Goal: Task Accomplishment & Management: Manage account settings

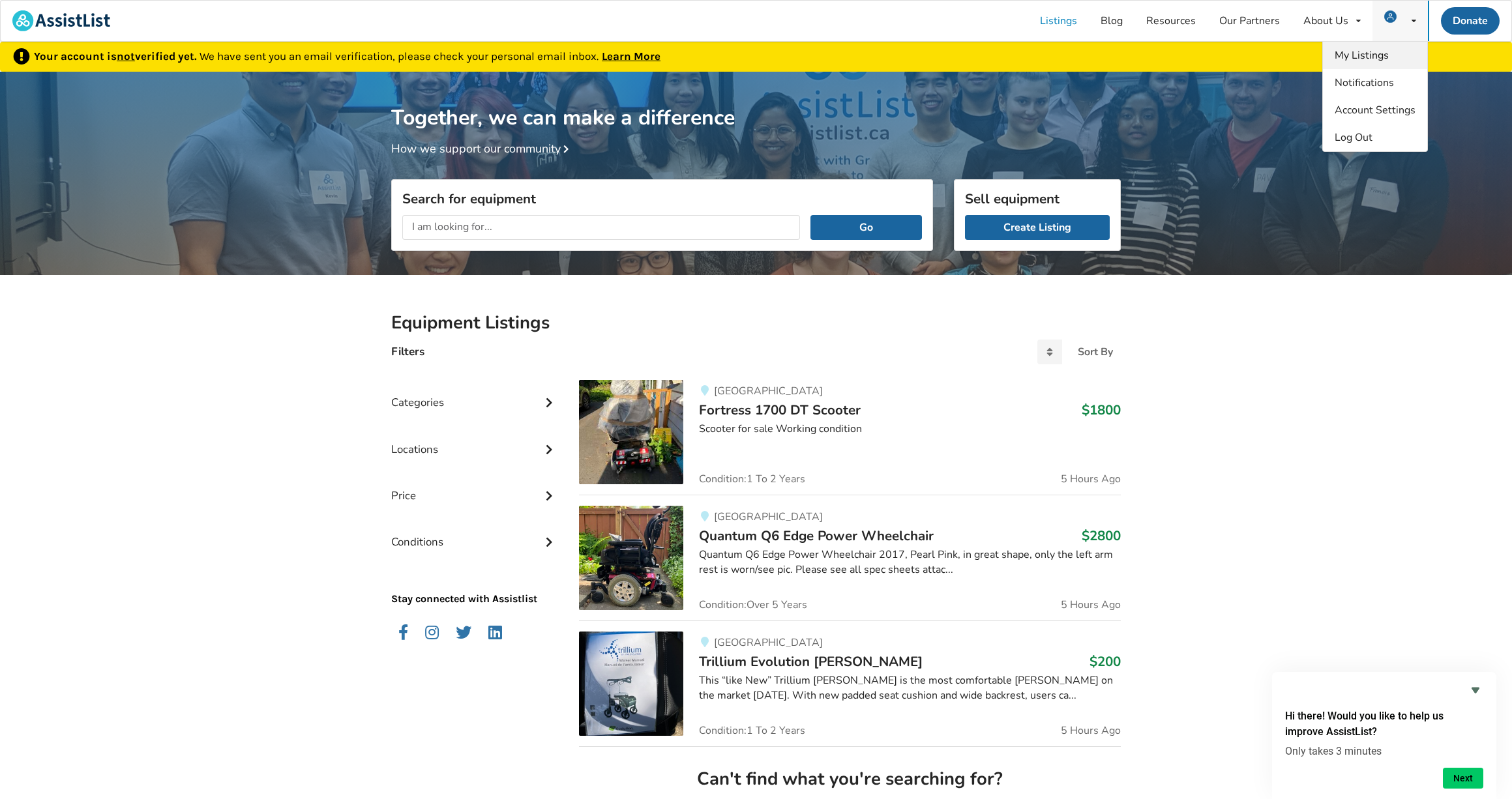
click at [1369, 52] on span "My Listings" at bounding box center [1362, 55] width 54 height 14
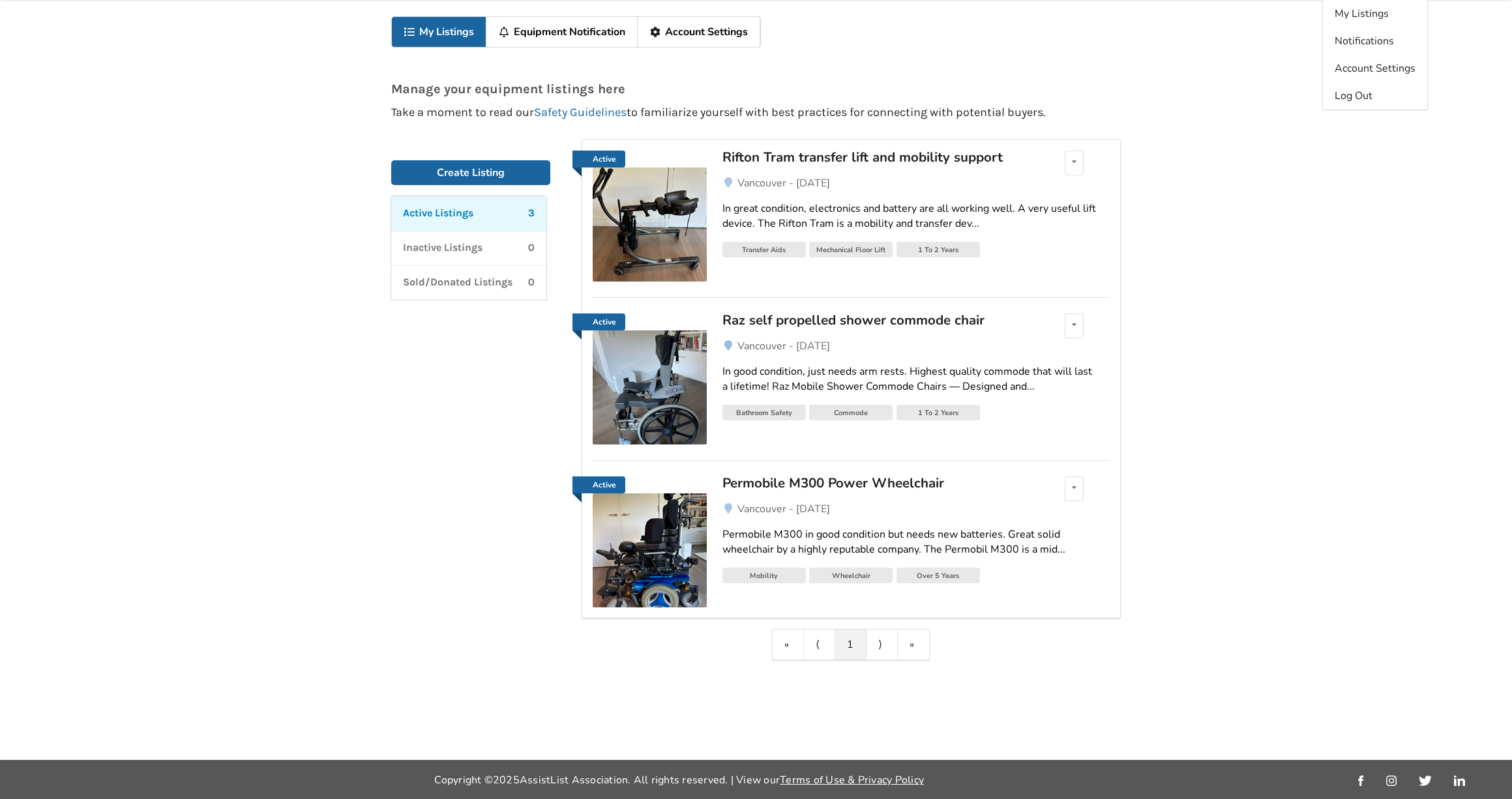
scroll to position [42, 0]
click at [1075, 484] on icon at bounding box center [1073, 488] width 4 height 8
click at [1094, 483] on div "Edit listing Delete listing" at bounding box center [1072, 489] width 47 height 25
click at [710, 28] on link "Account Settings" at bounding box center [699, 32] width 123 height 30
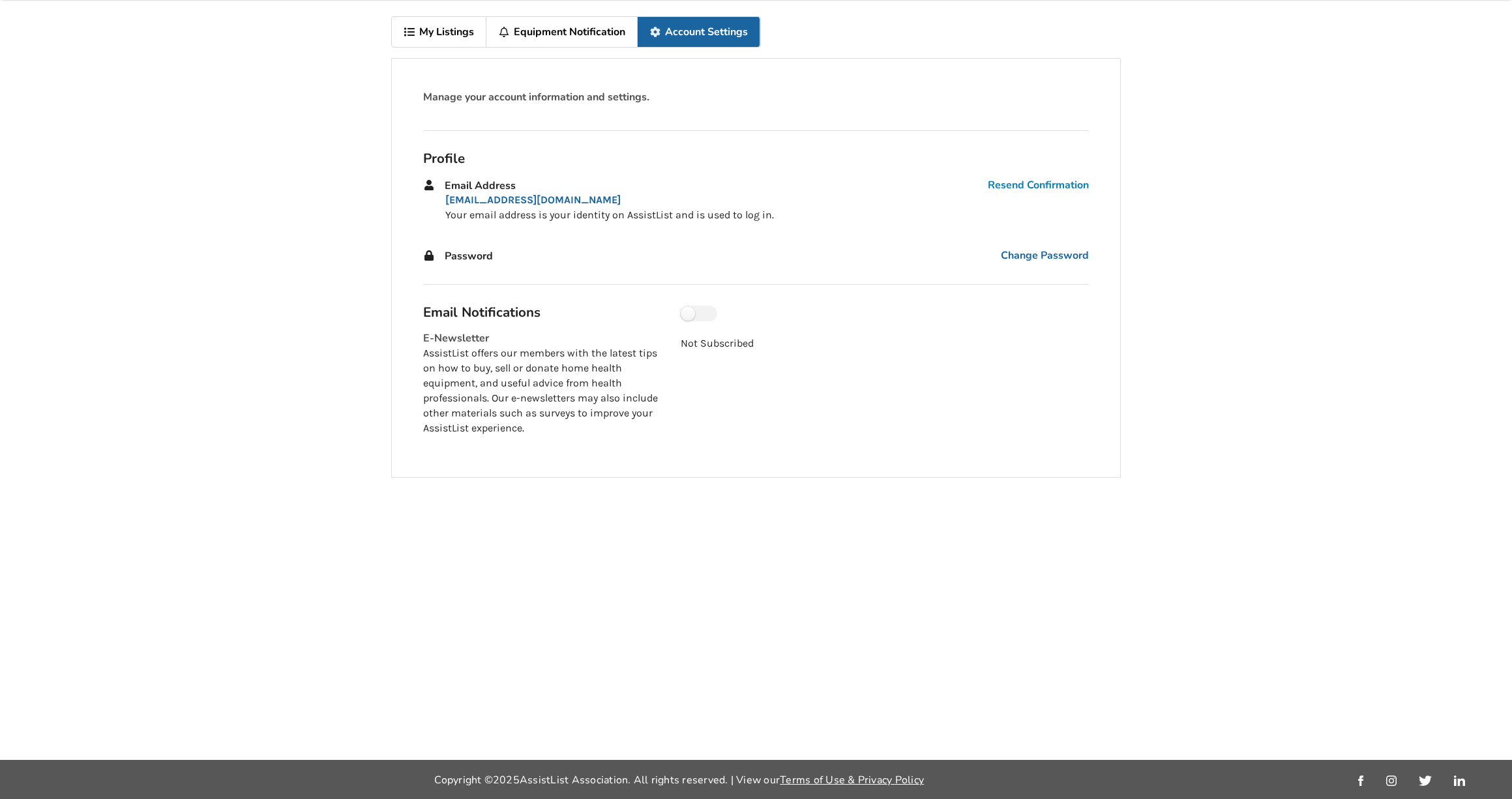
click at [1044, 179] on link "Resend Confirmation" at bounding box center [1039, 185] width 101 height 15
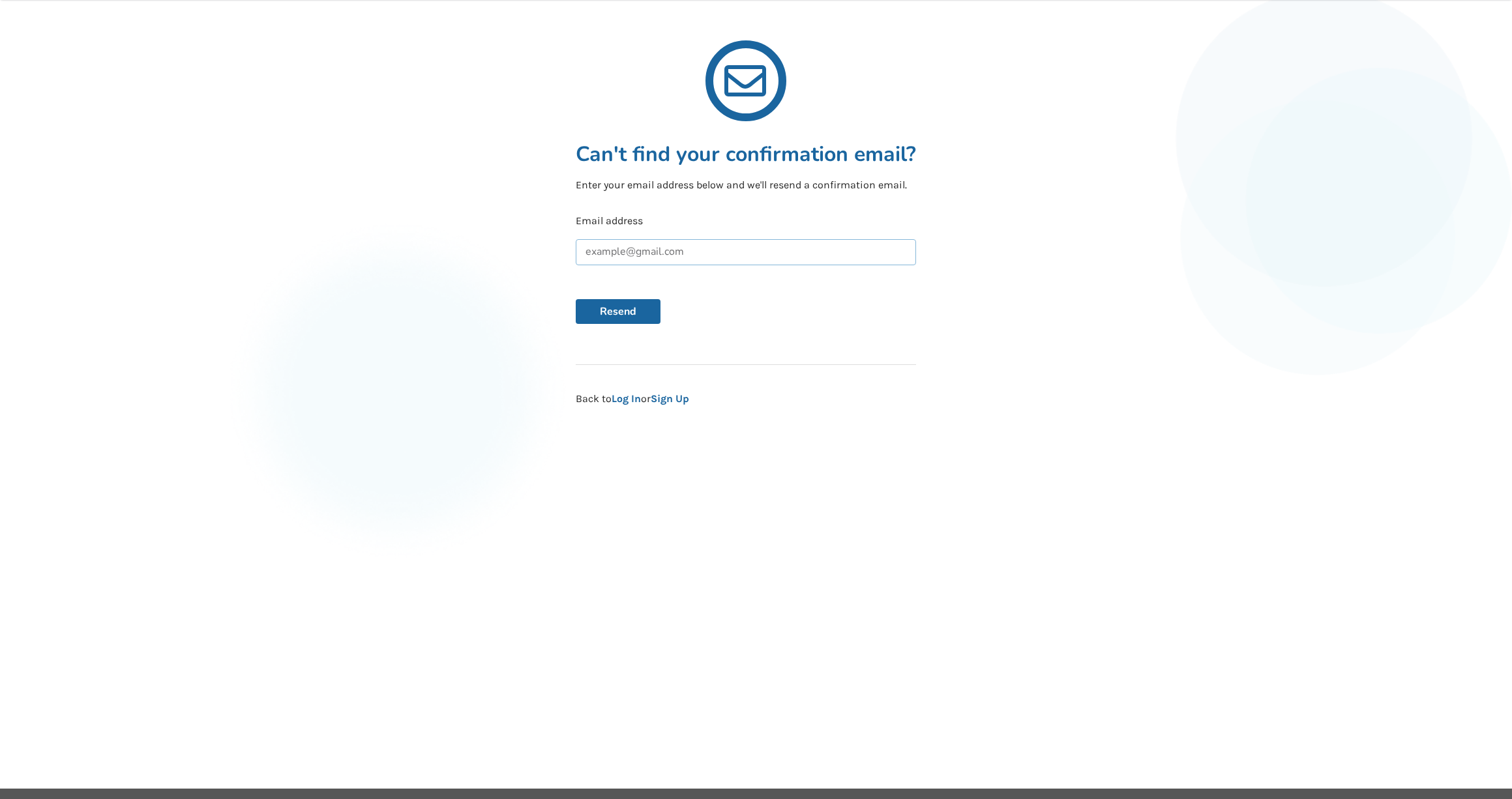
click at [706, 250] on input "text" at bounding box center [746, 252] width 340 height 26
type input "[PERSON_NAME]"
type input "[EMAIL_ADDRESS][DOMAIN_NAME]"
click at [635, 311] on button "Resend" at bounding box center [618, 311] width 85 height 25
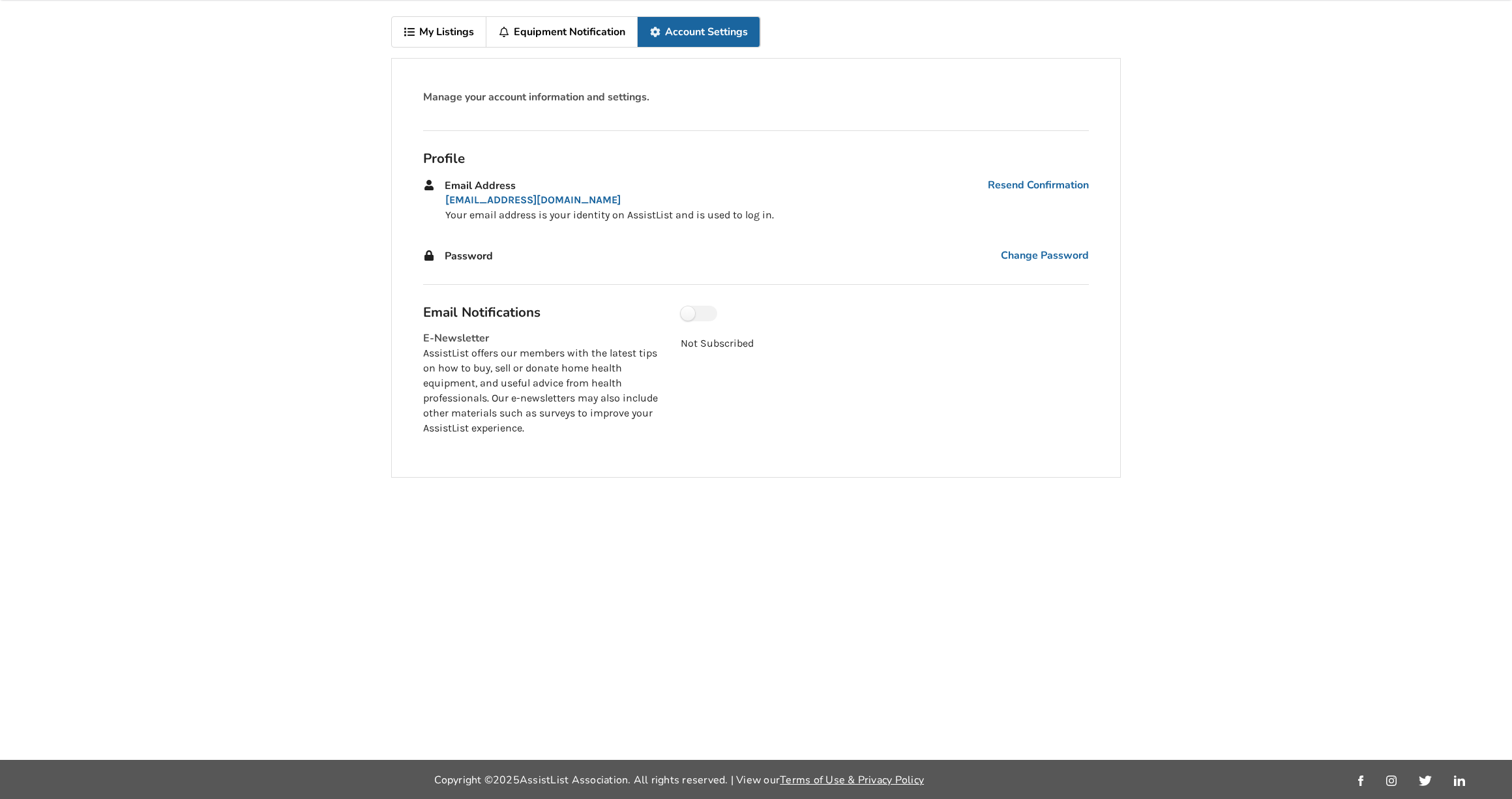
click at [441, 28] on link "My Listings" at bounding box center [439, 32] width 94 height 30
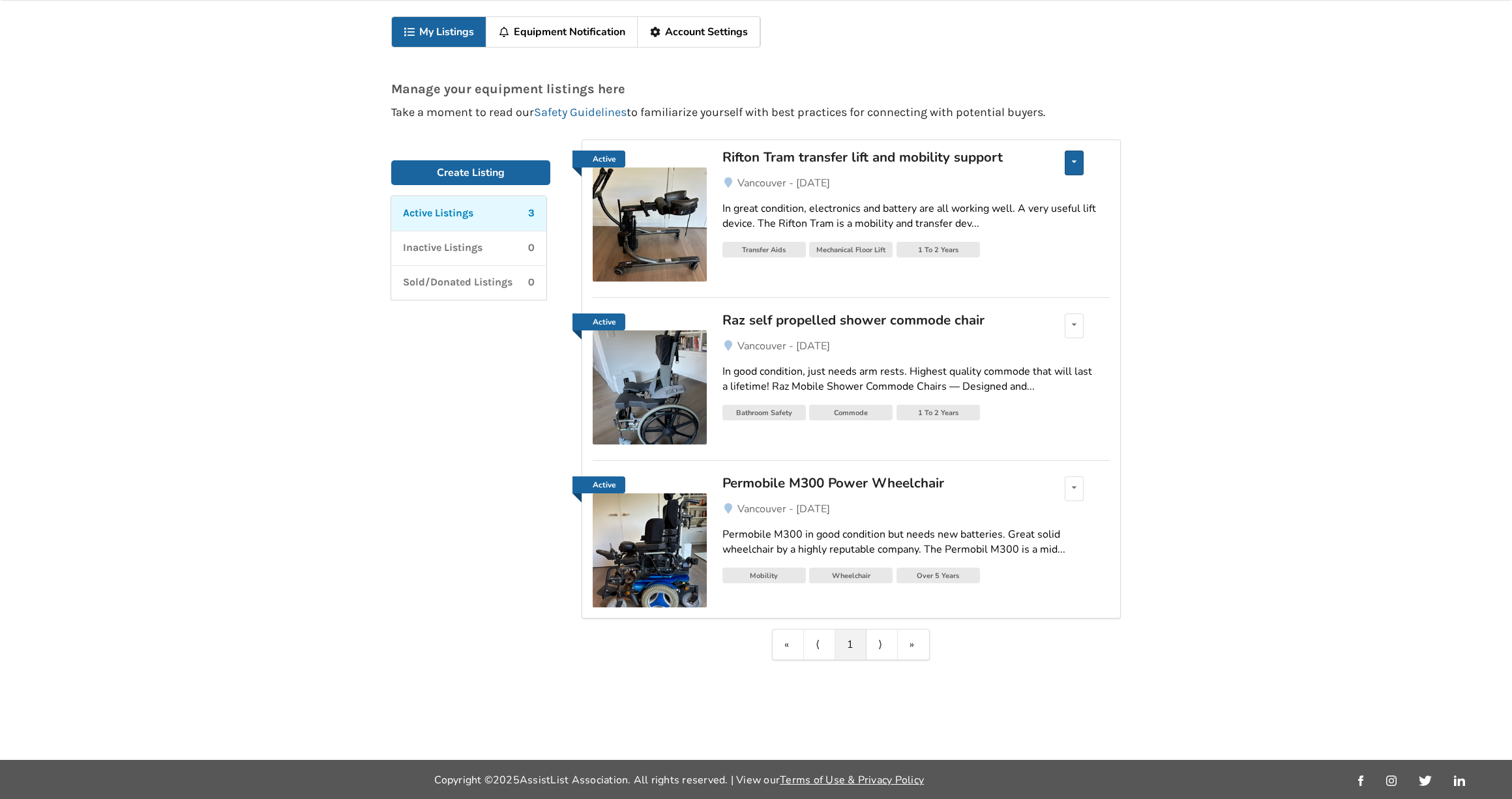
click at [1071, 159] on div "Edit listing Delete listing" at bounding box center [1073, 163] width 19 height 25
click at [1018, 167] on span "Edit listing" at bounding box center [1002, 173] width 50 height 14
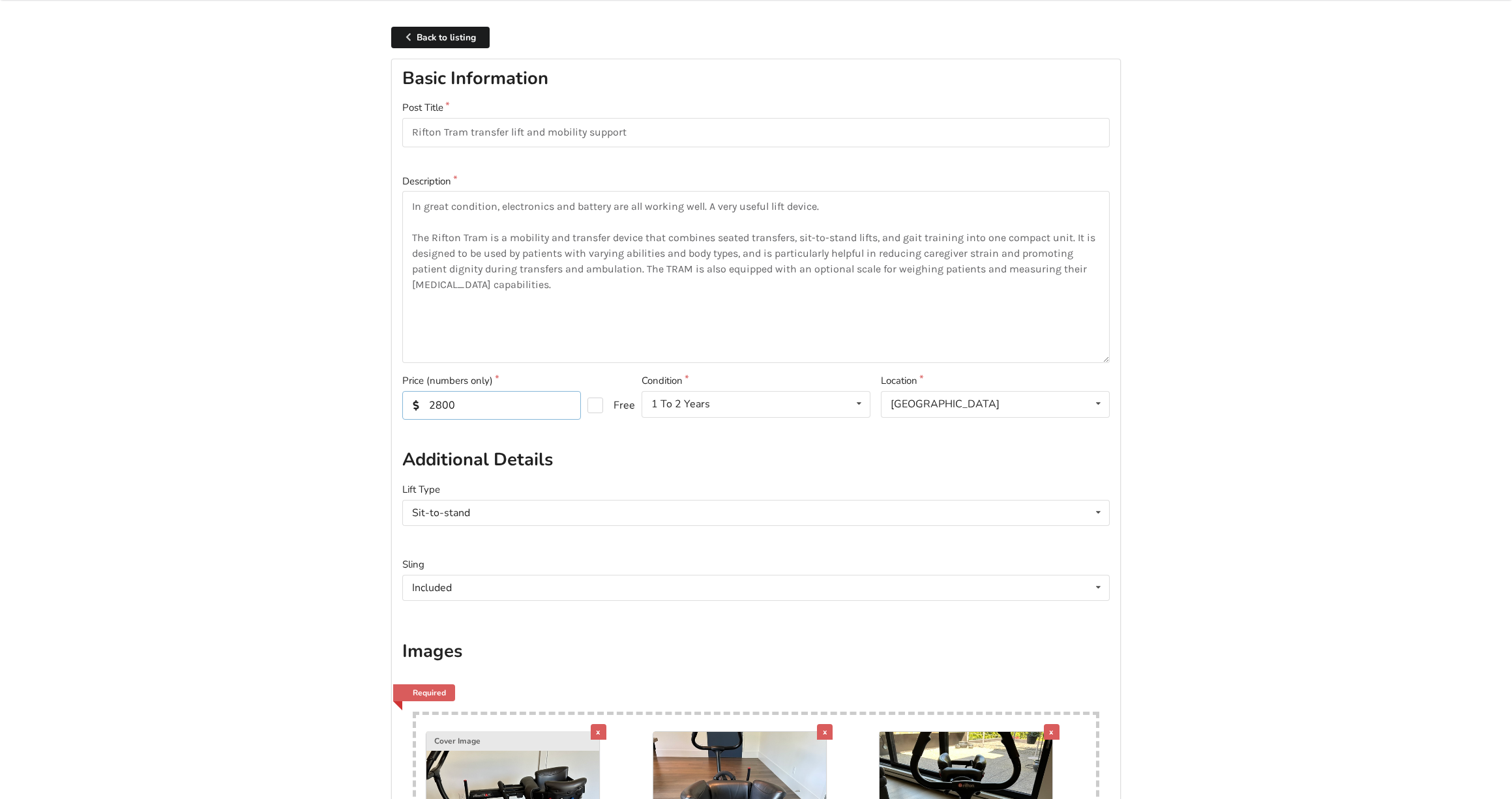
click at [440, 399] on input "2800" at bounding box center [491, 406] width 179 height 28
type input "2500"
click at [675, 443] on form "Basic Information Post Title Rifton Tram transfer lift and mobility support Des…" at bounding box center [756, 712] width 707 height 1290
click at [1096, 508] on icon at bounding box center [1097, 512] width 19 height 24
click at [1038, 530] on div "Sit-to-stand" at bounding box center [756, 537] width 706 height 26
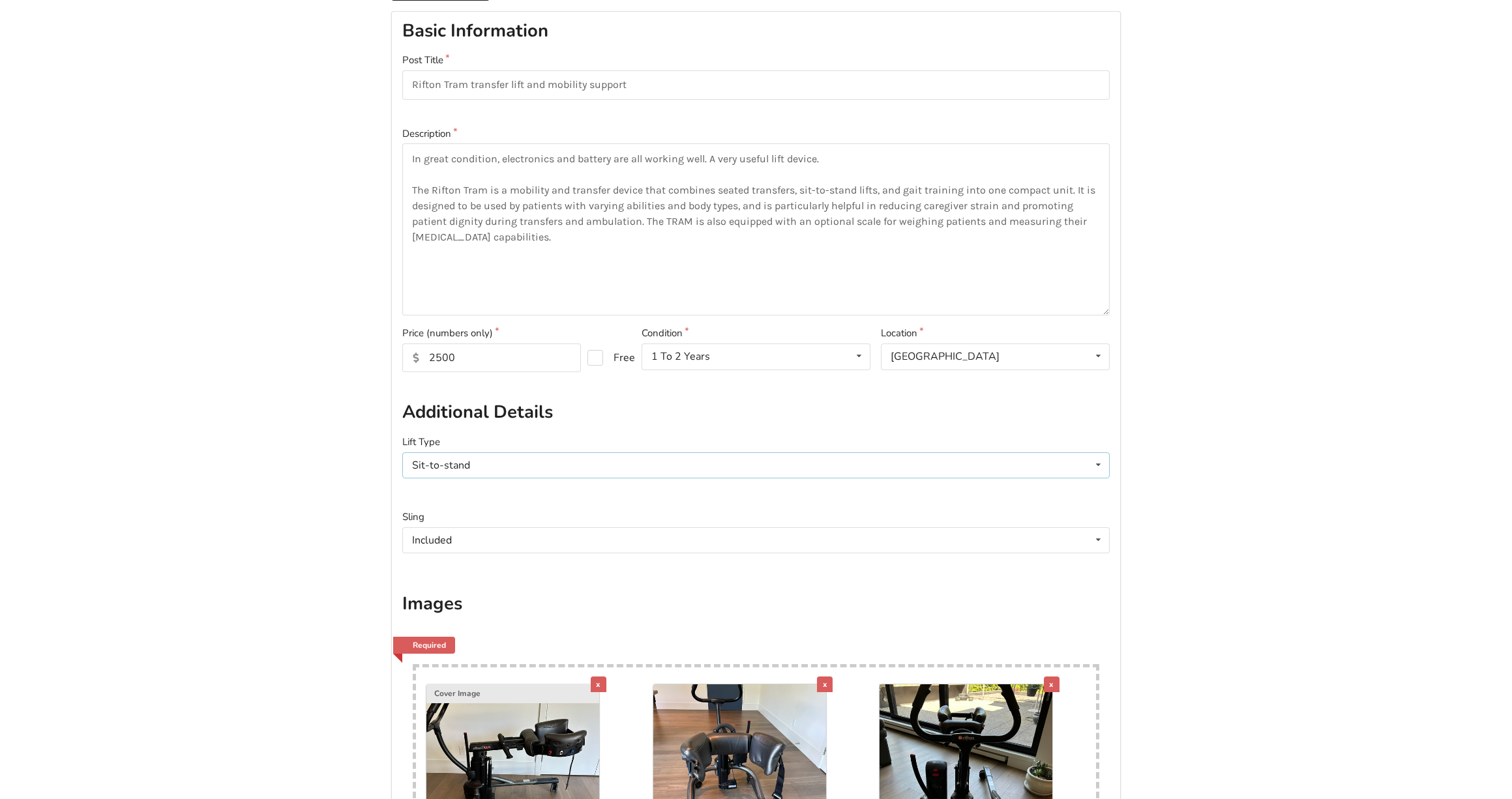
scroll to position [90, 0]
click at [1096, 532] on icon at bounding box center [1097, 539] width 19 height 24
click at [1077, 560] on div "Included" at bounding box center [756, 564] width 706 height 26
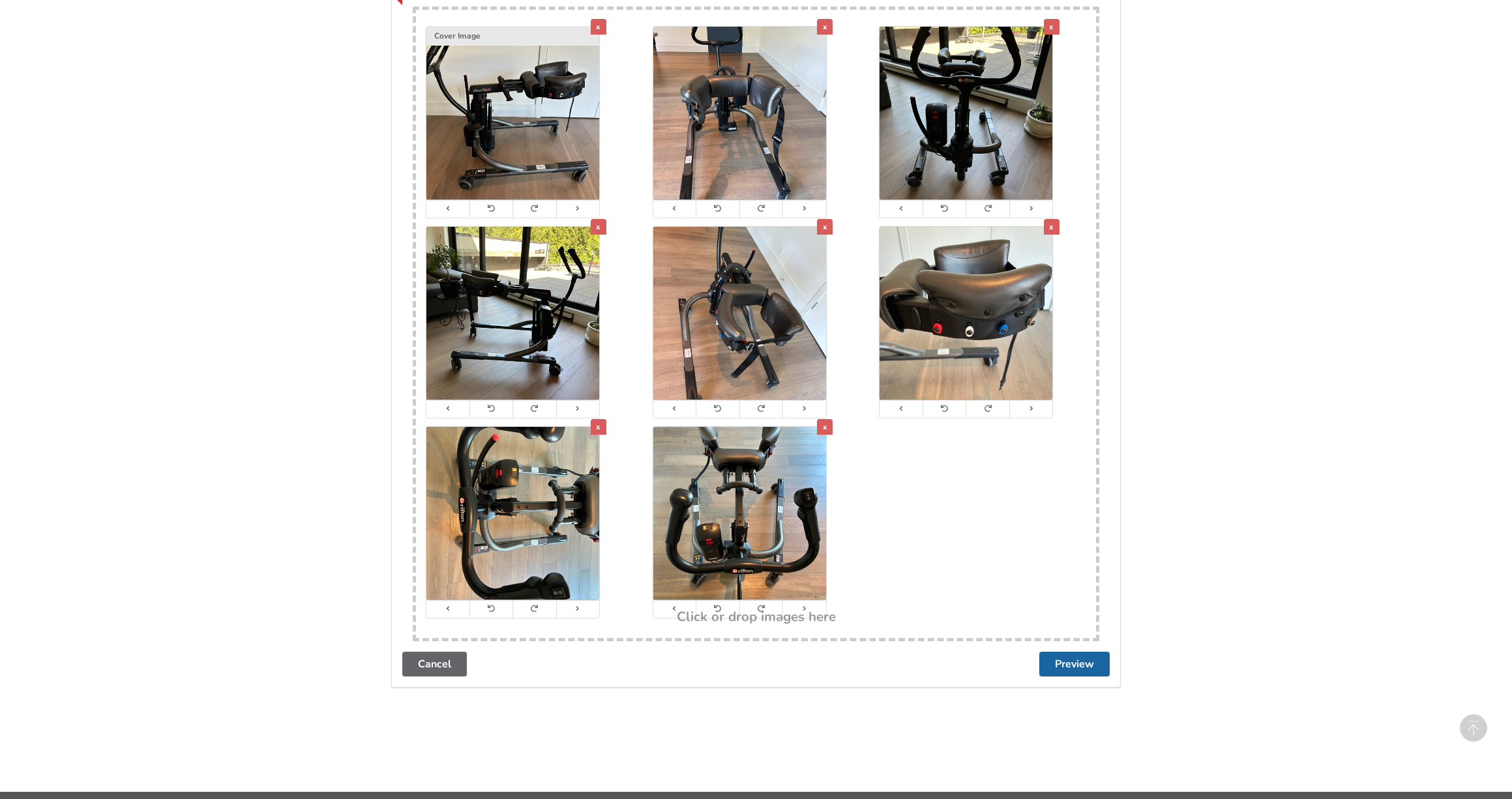
scroll to position [747, 0]
click at [498, 603] on button at bounding box center [490, 609] width 44 height 18
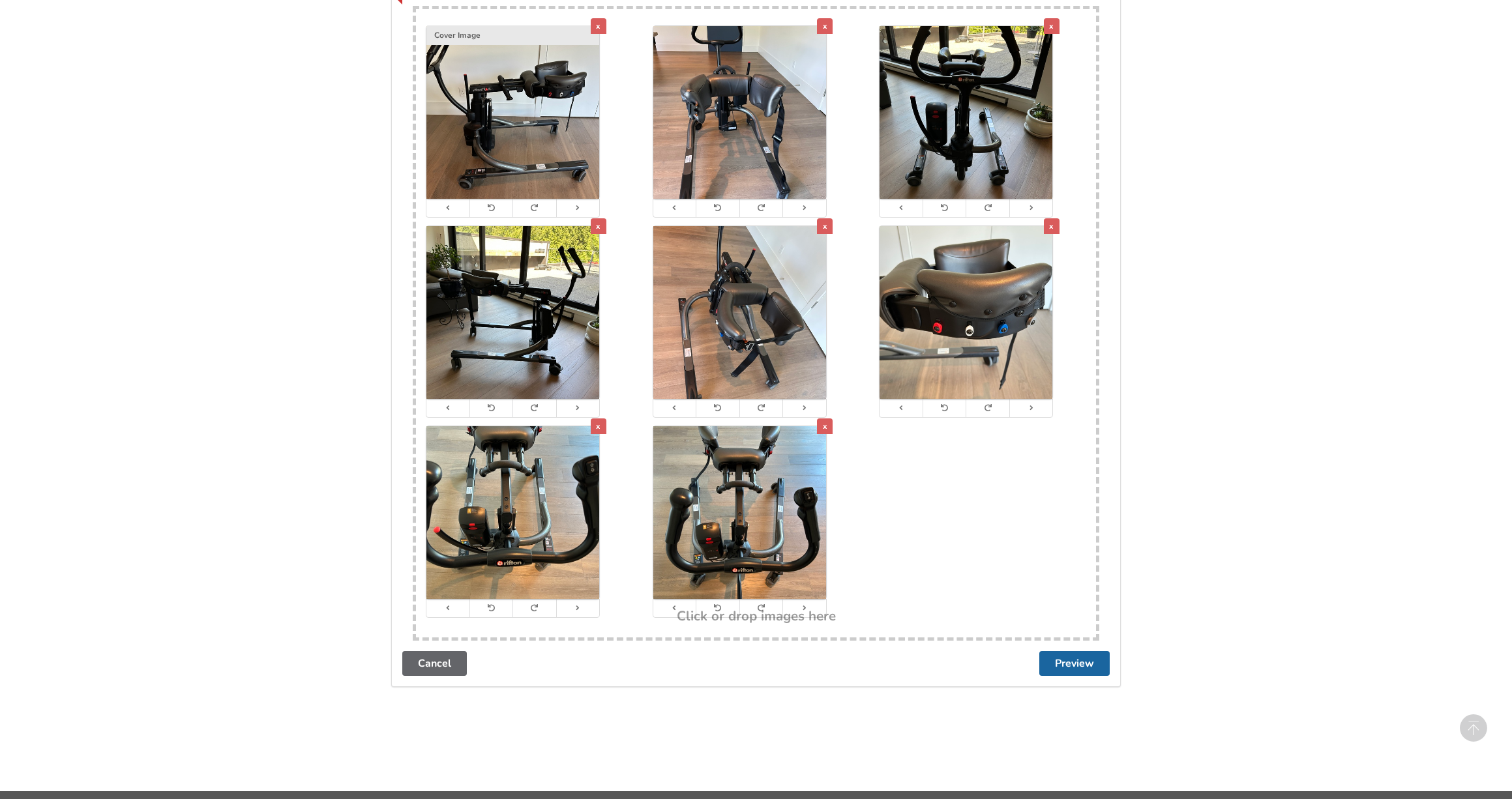
click at [918, 558] on div "x Cover Image x x x x x x x" at bounding box center [756, 309] width 680 height 601
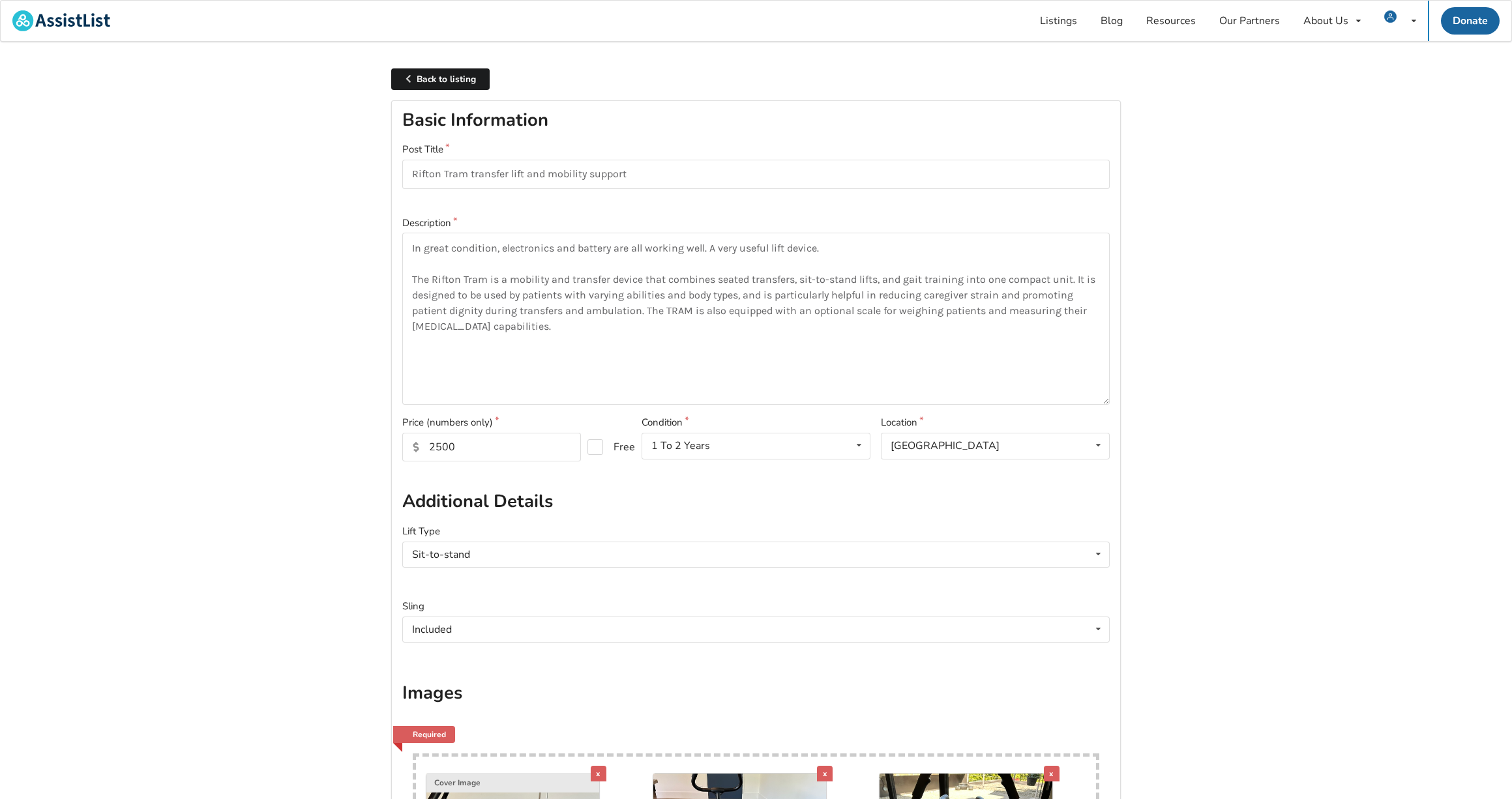
scroll to position [0, 0]
click at [460, 74] on link "Back to listing" at bounding box center [441, 79] width 99 height 21
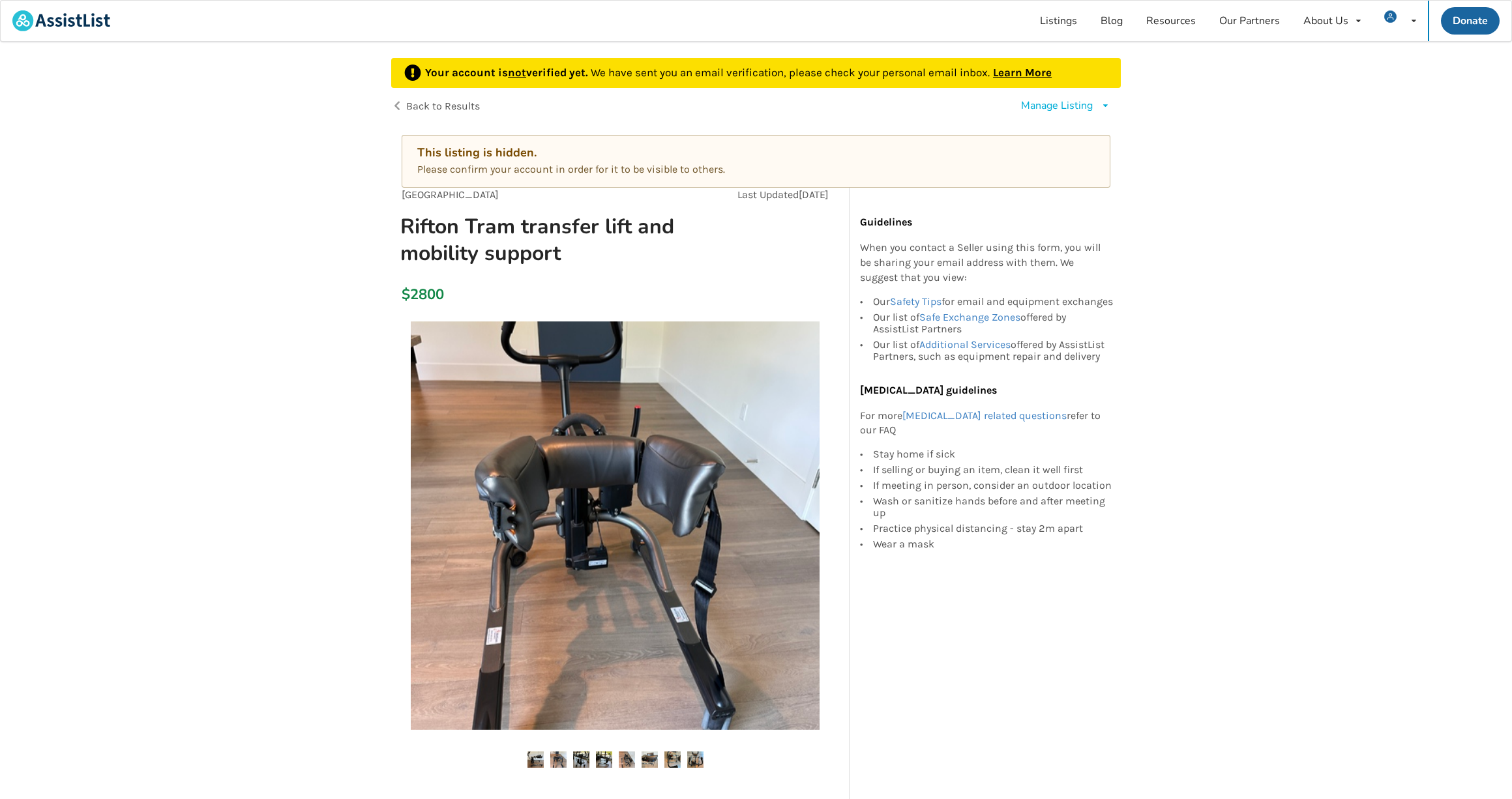
click at [1030, 69] on link "Learn More" at bounding box center [1023, 72] width 59 height 13
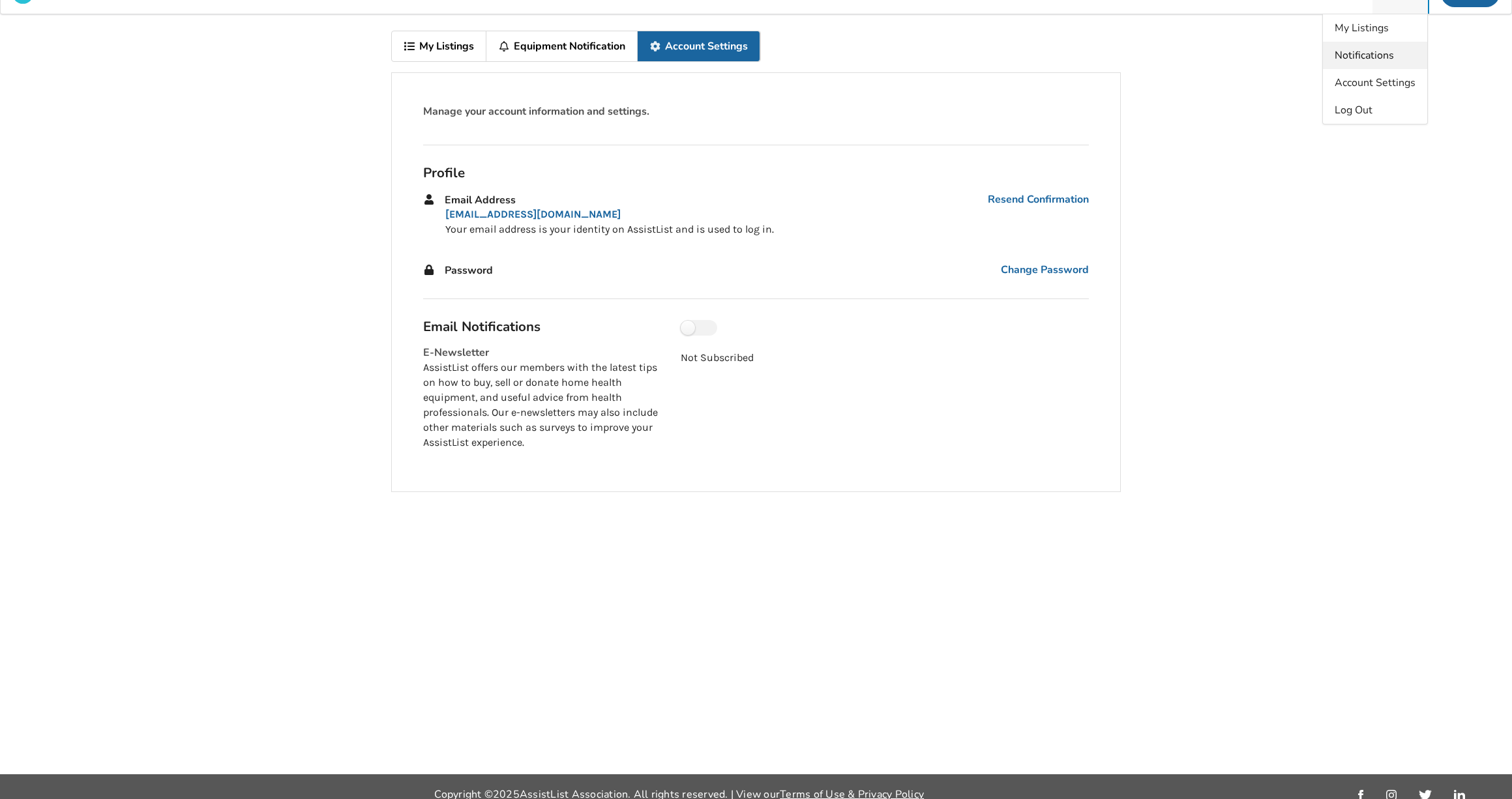
click at [1374, 55] on span "Notifications" at bounding box center [1364, 55] width 60 height 14
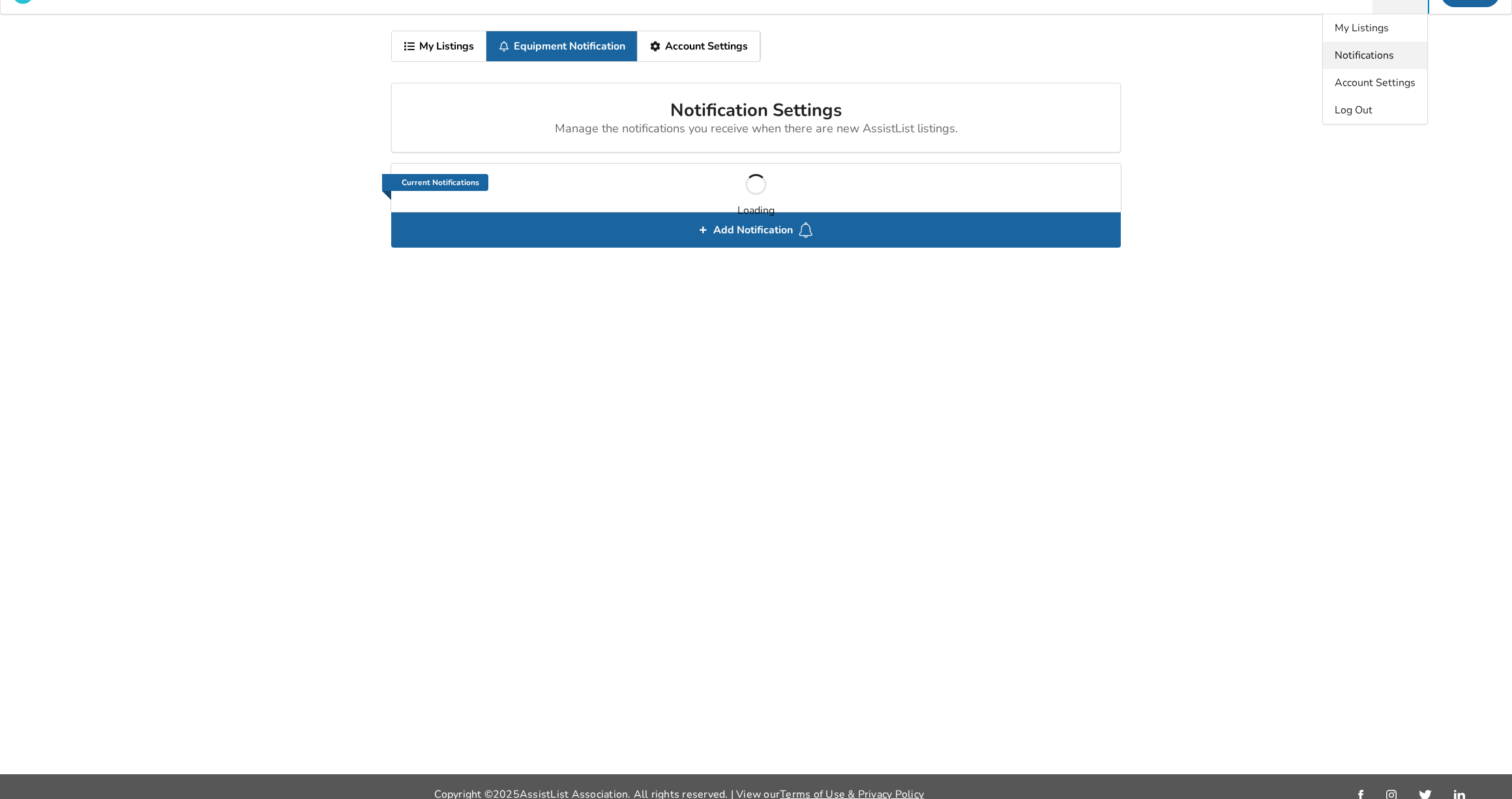
scroll to position [22, 0]
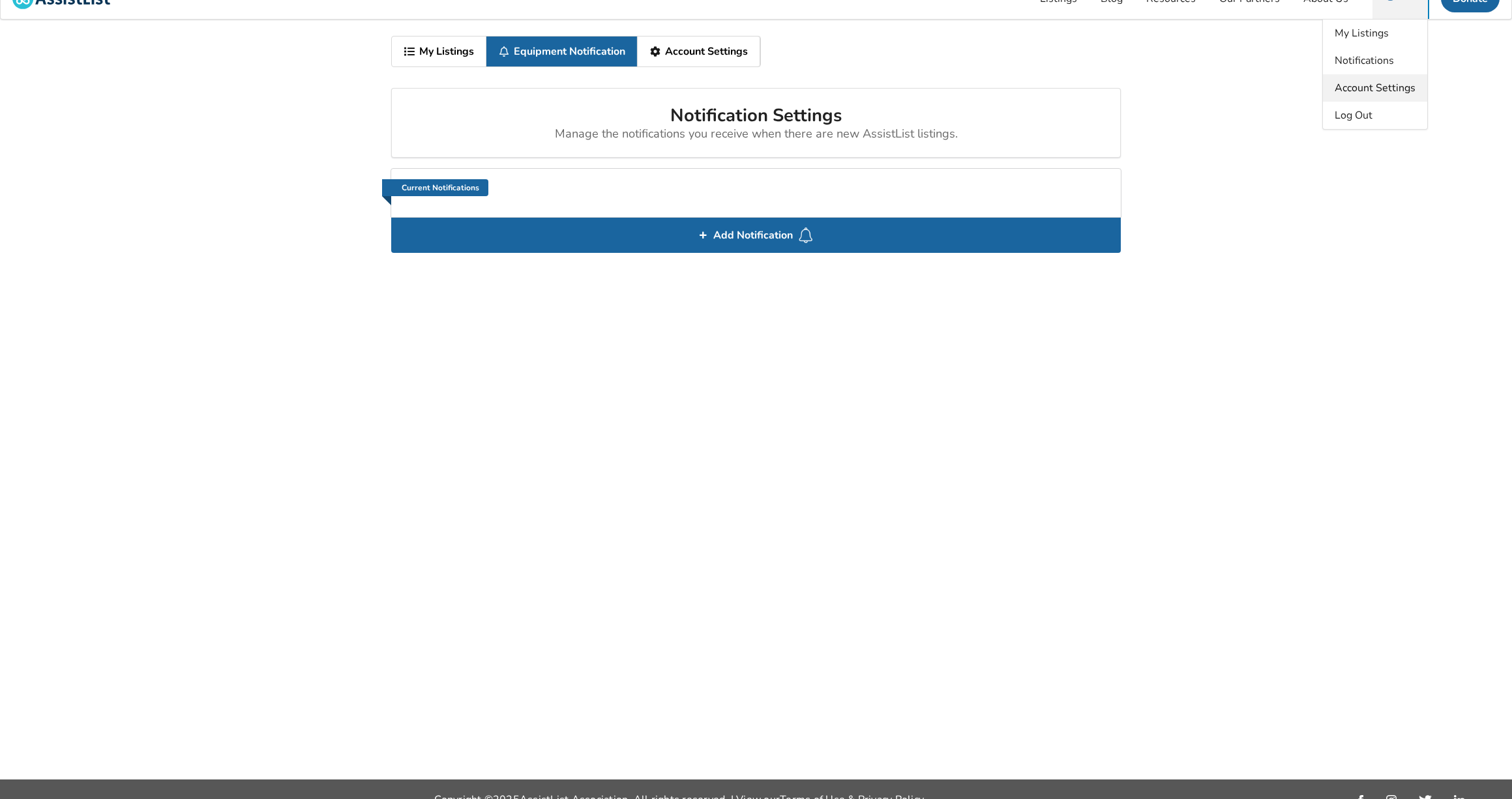
click at [1403, 83] on span "Account Settings" at bounding box center [1375, 88] width 81 height 14
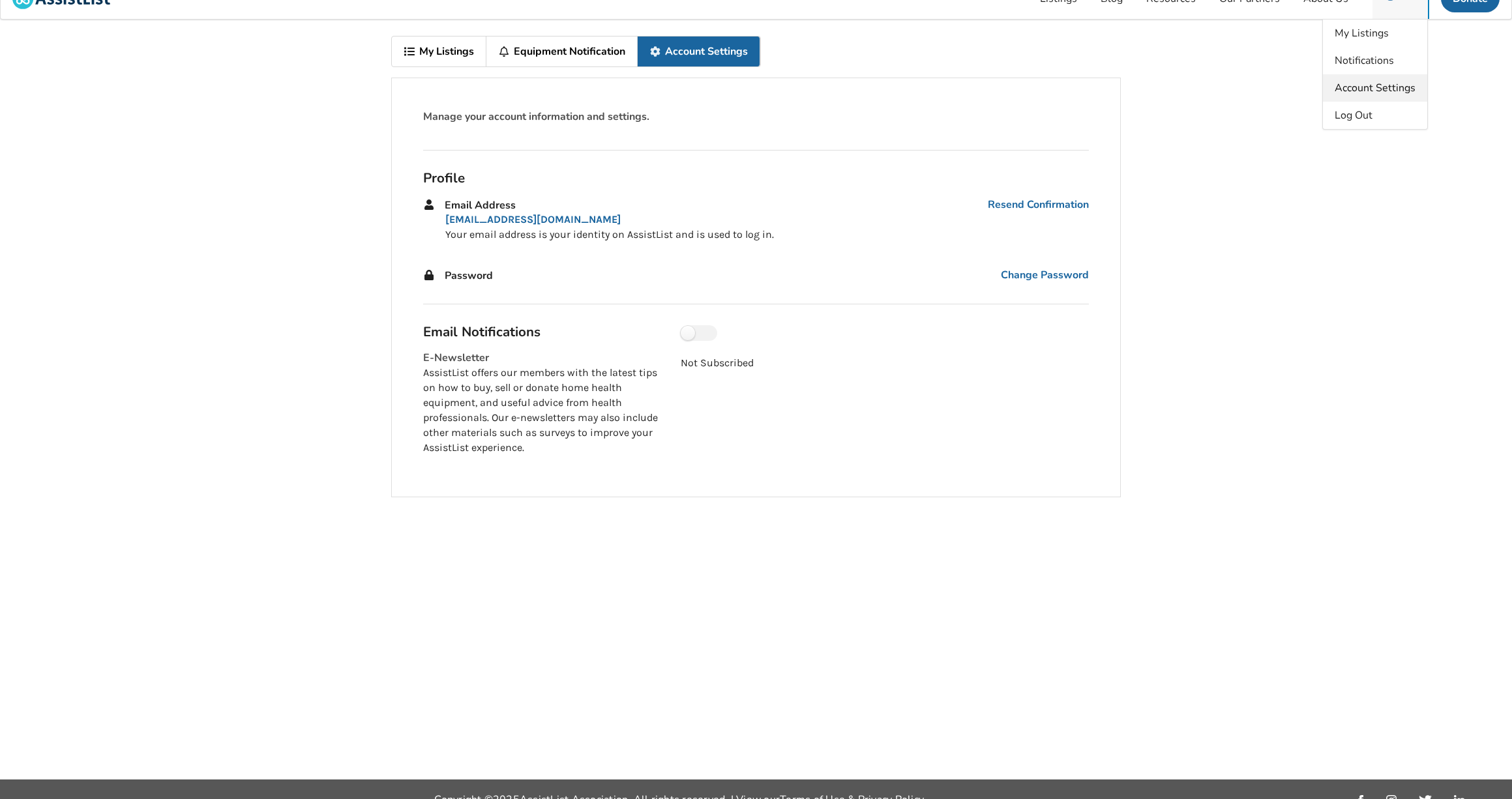
scroll to position [20, 0]
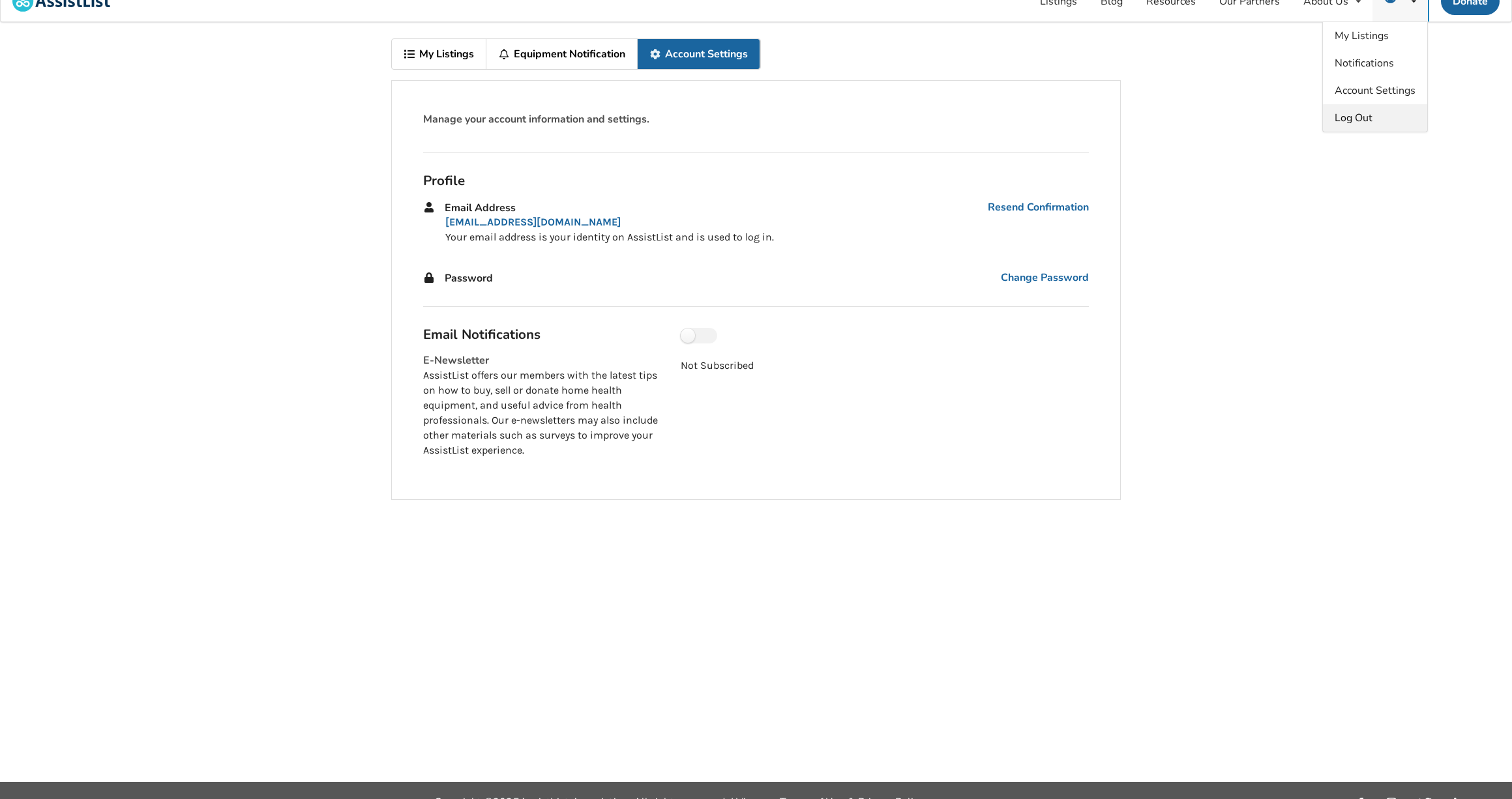
click at [1391, 116] on div "Log Out" at bounding box center [1374, 117] width 104 height 28
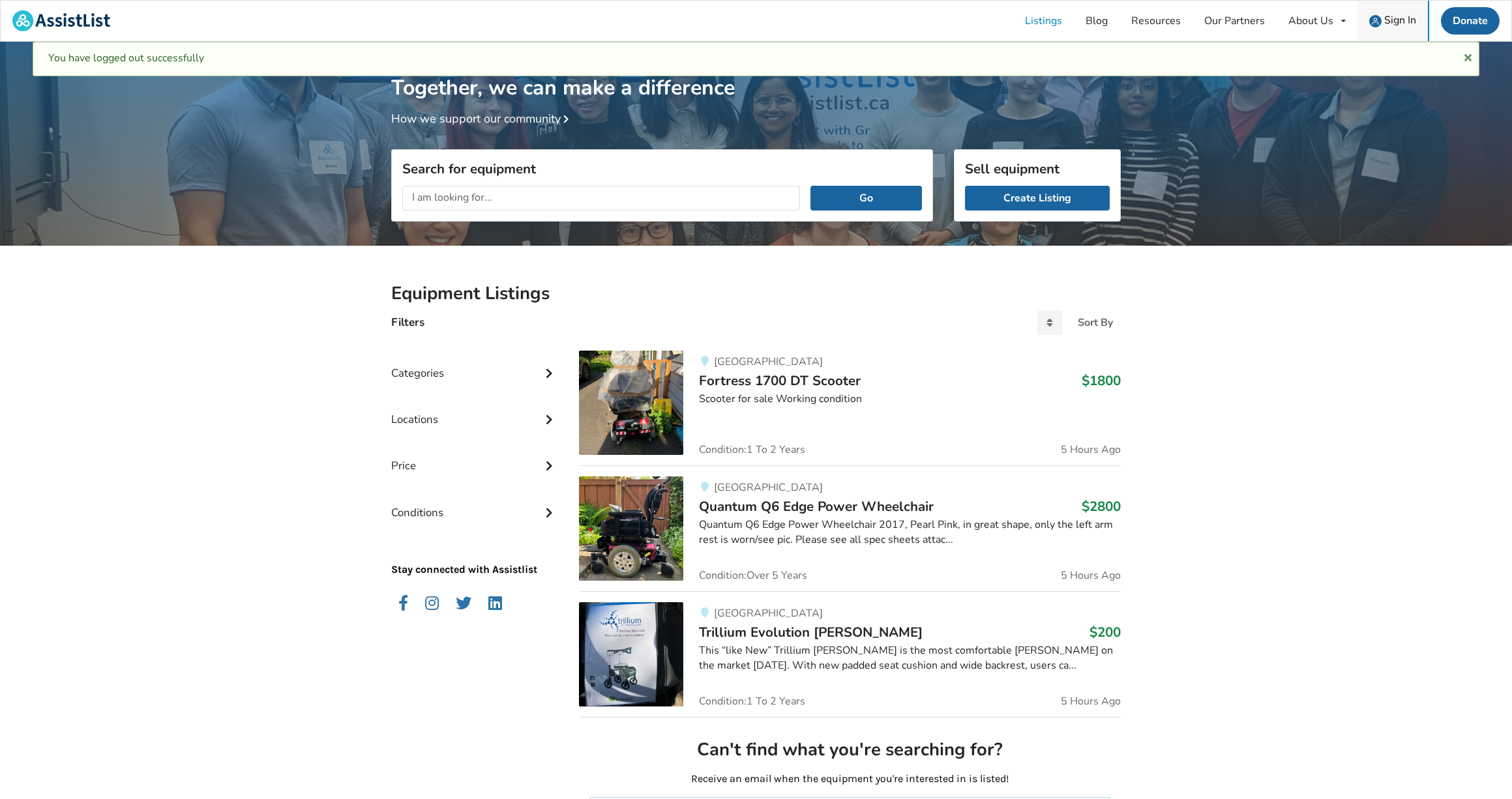
scroll to position [2, 0]
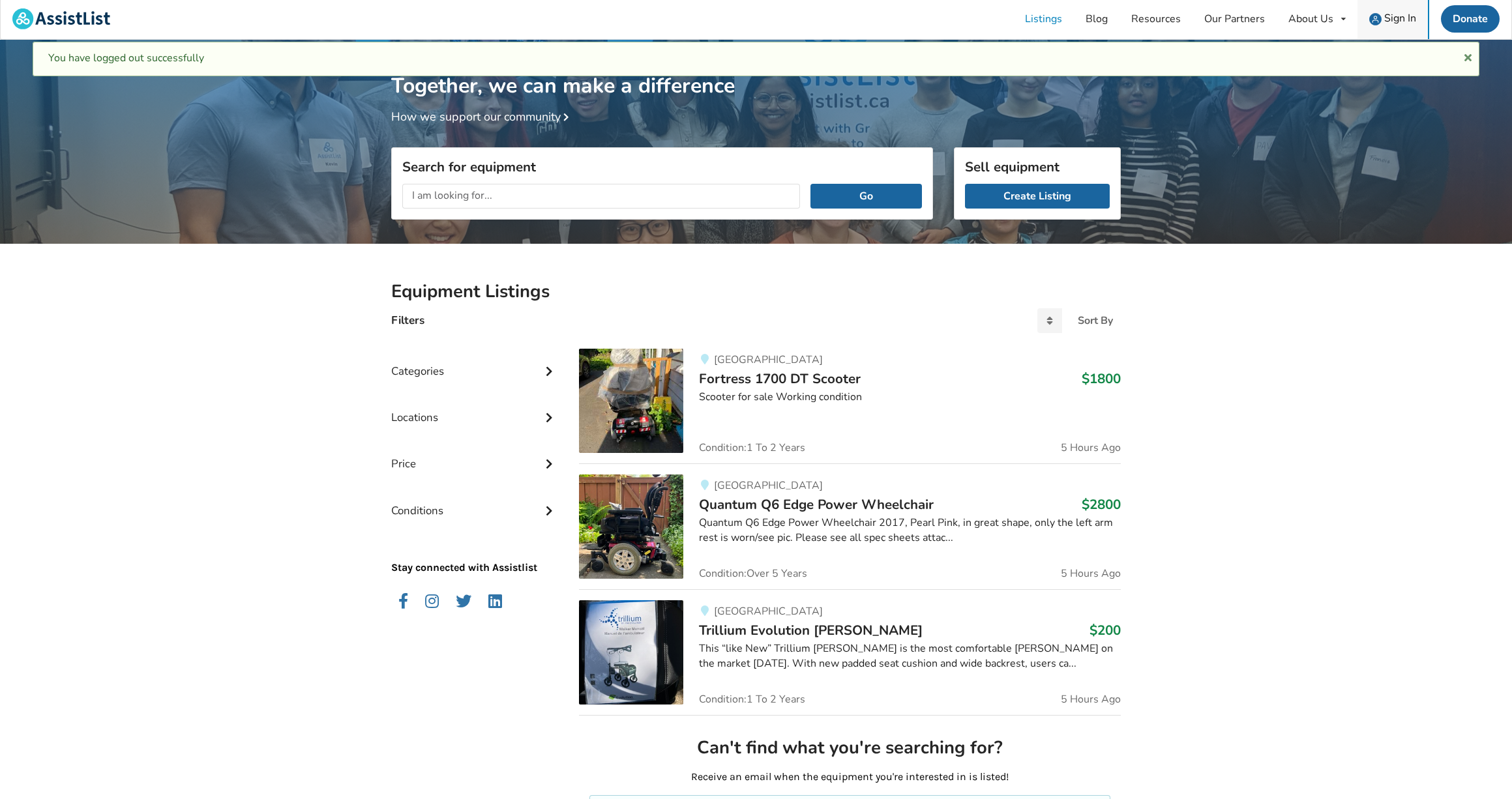
click at [1400, 15] on span "Sign In" at bounding box center [1400, 18] width 32 height 14
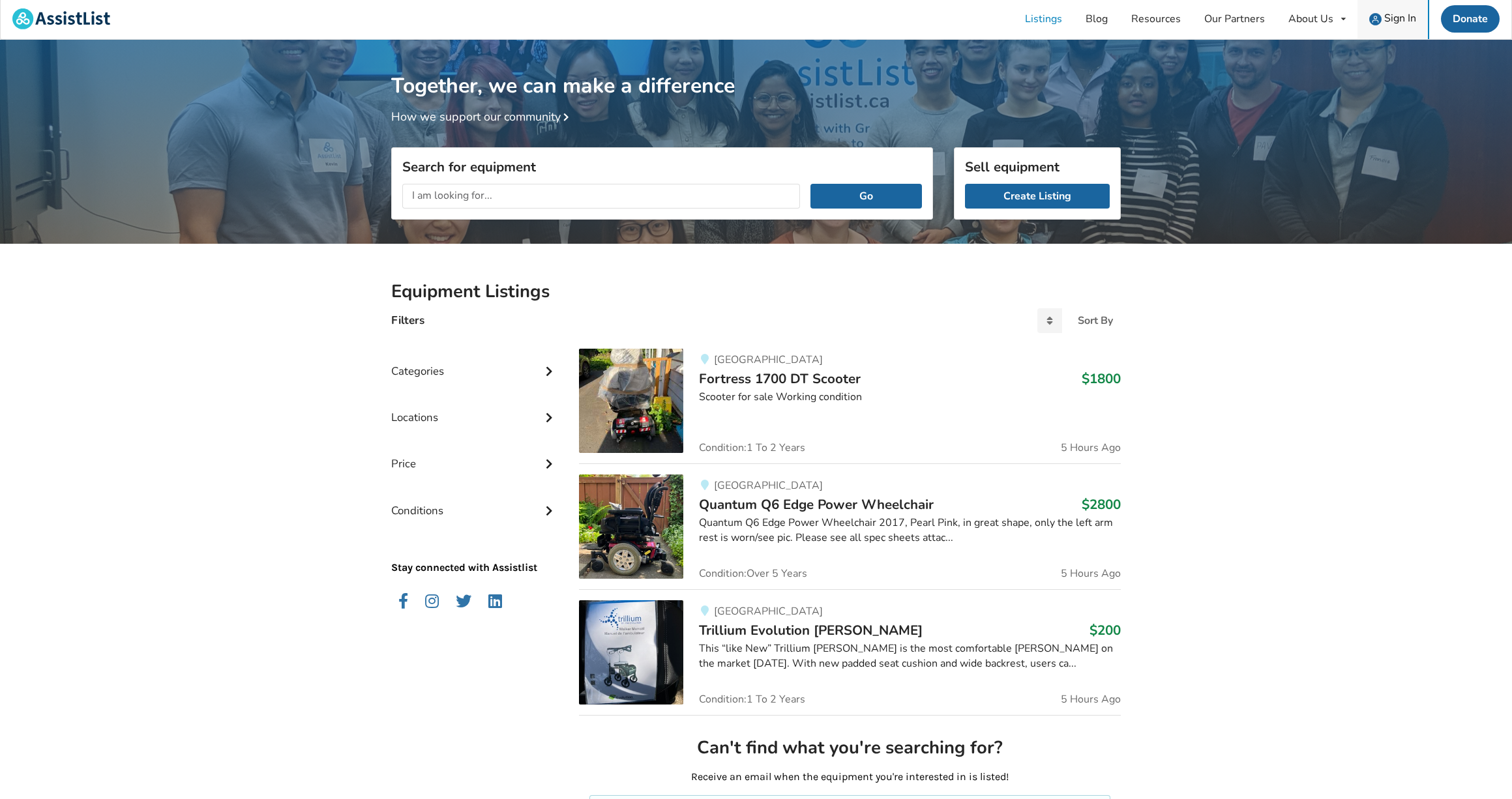
scroll to position [2, 1]
click at [1401, 16] on span "Sign In" at bounding box center [1400, 18] width 32 height 14
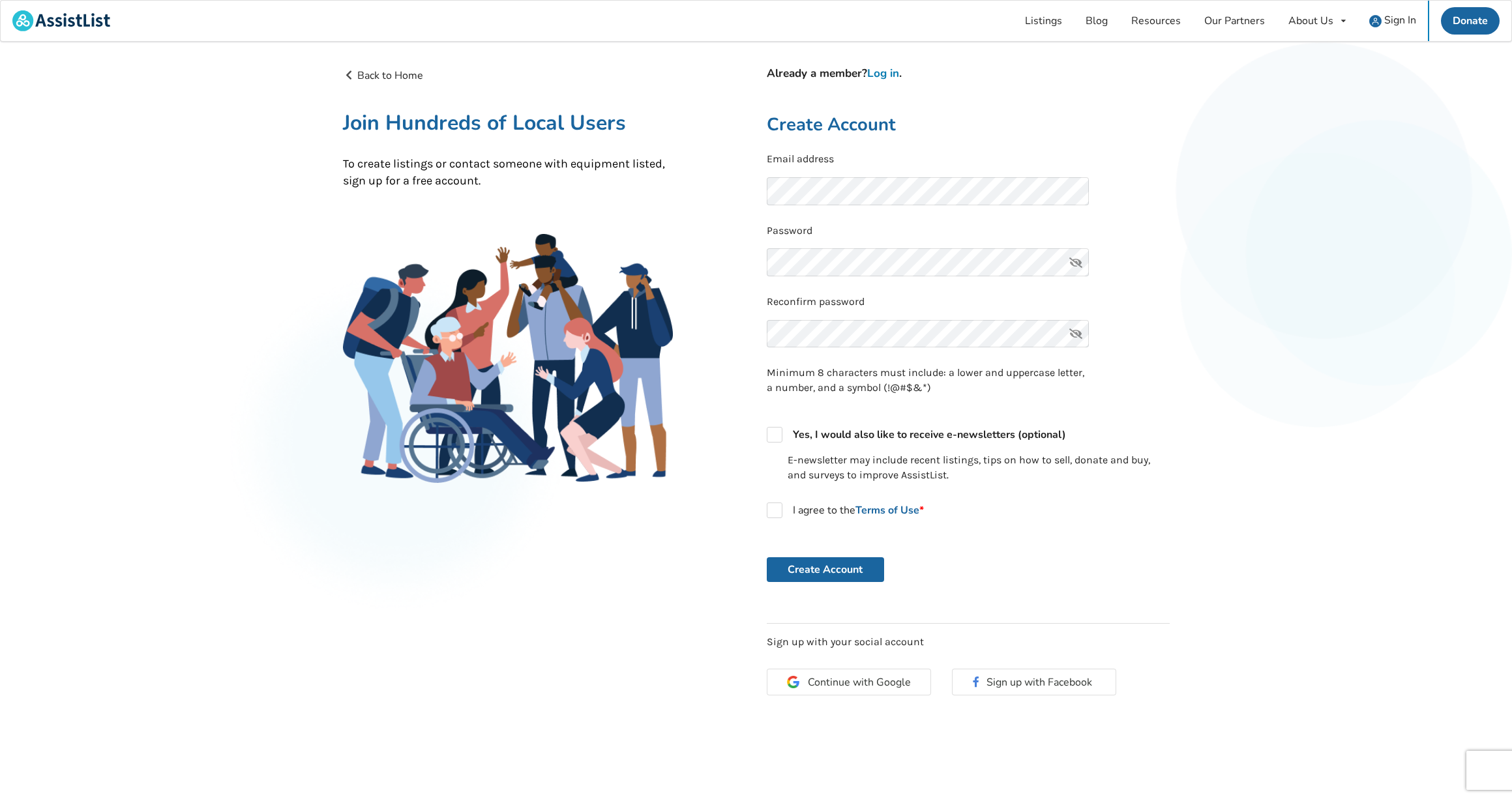
click at [892, 69] on link "Log in" at bounding box center [883, 73] width 32 height 15
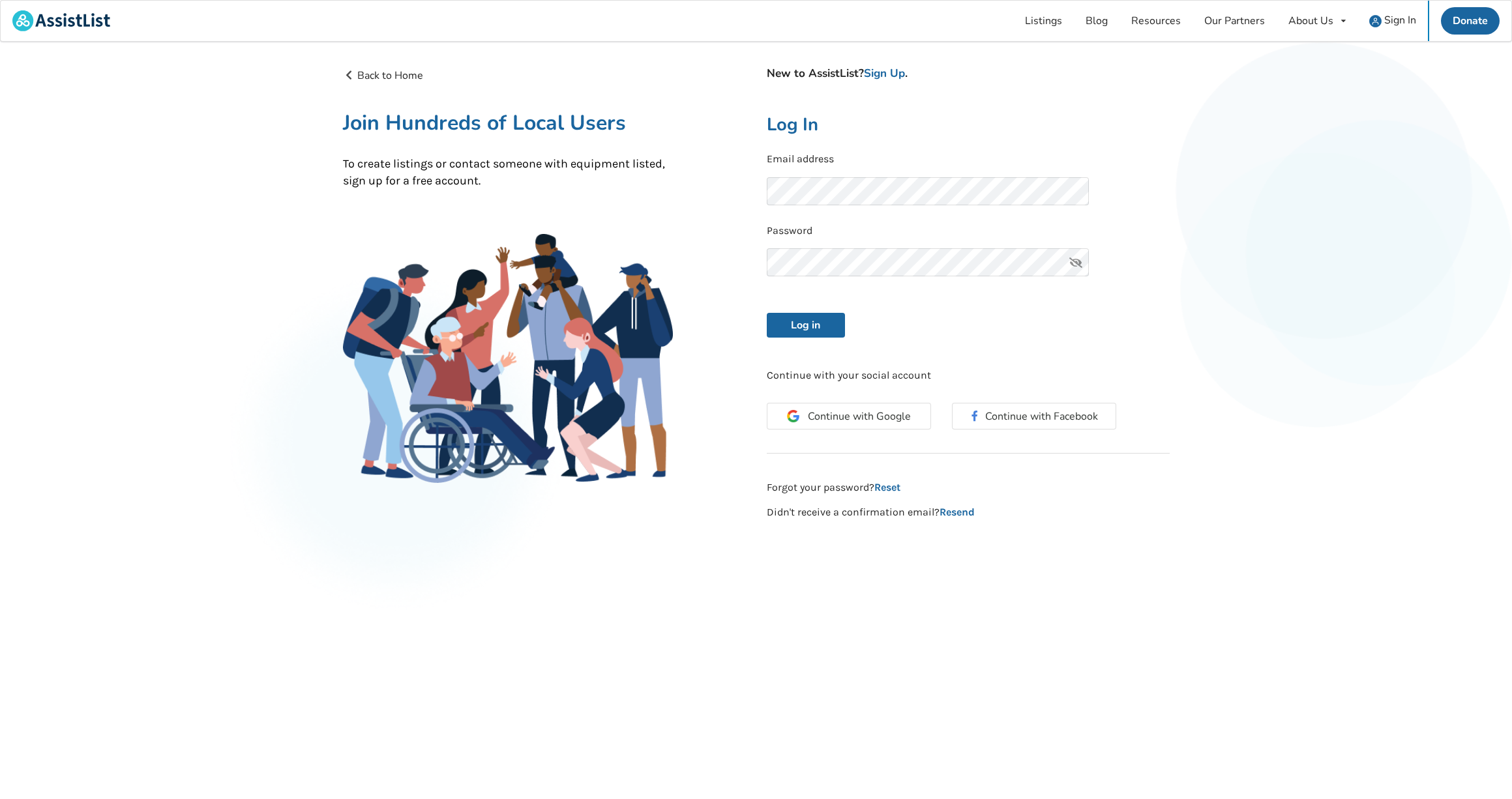
click at [1076, 257] on icon at bounding box center [1075, 262] width 26 height 28
click at [820, 316] on button "Log in" at bounding box center [805, 326] width 78 height 25
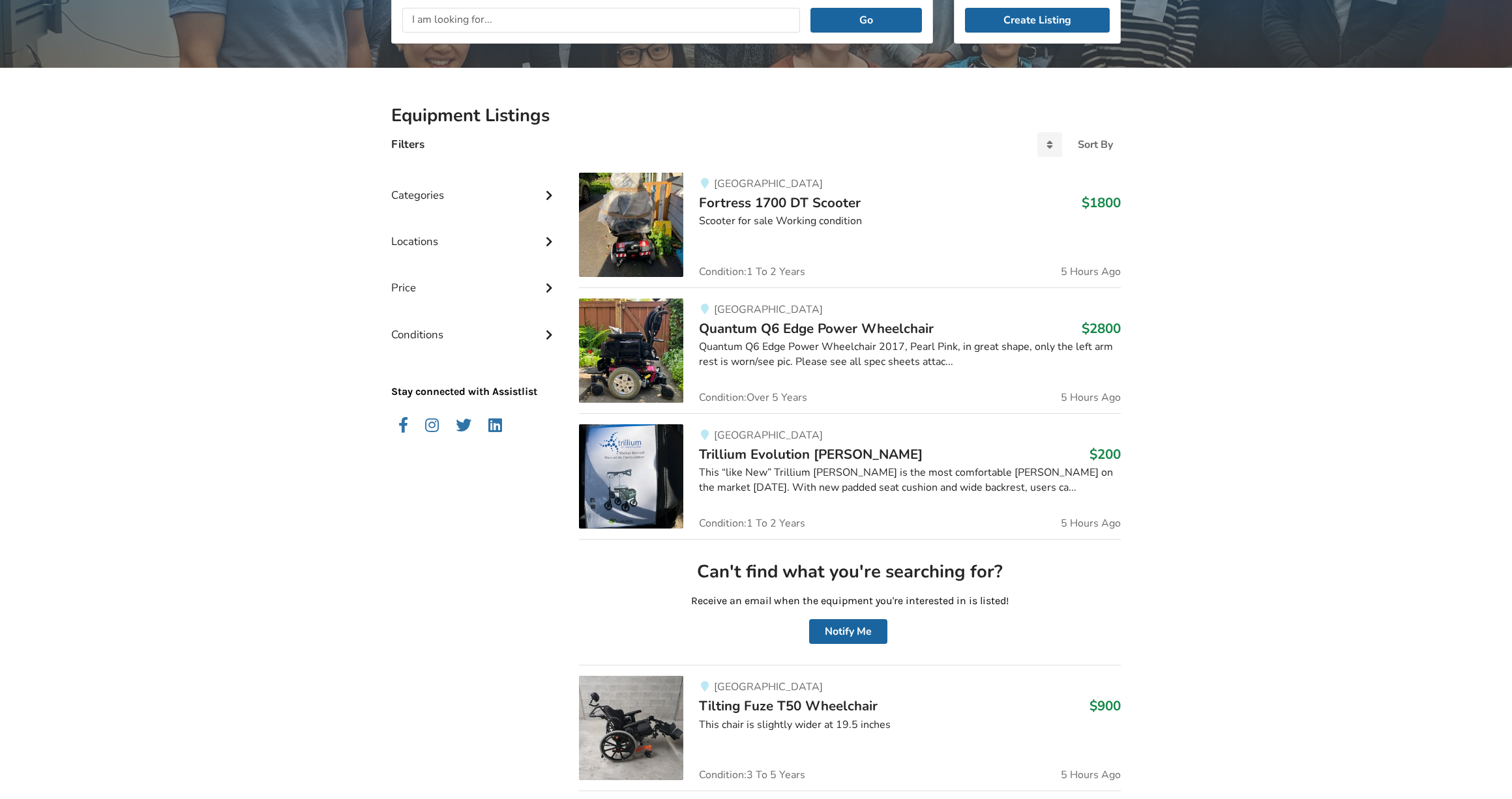
scroll to position [180, 0]
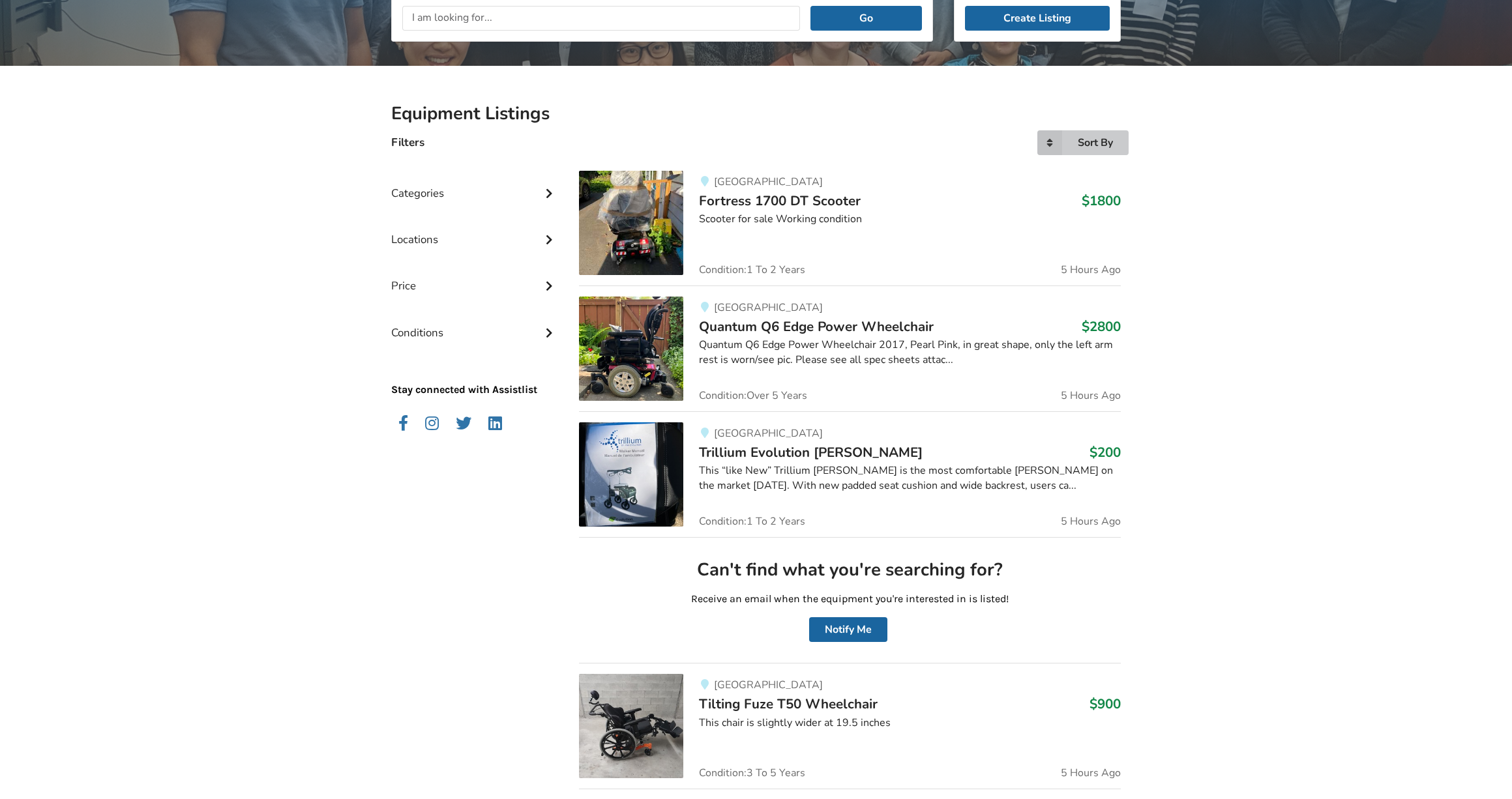
click at [1098, 142] on div "Sort By" at bounding box center [1096, 143] width 36 height 11
click at [1067, 166] on span "Most recent" at bounding box center [1063, 169] width 57 height 14
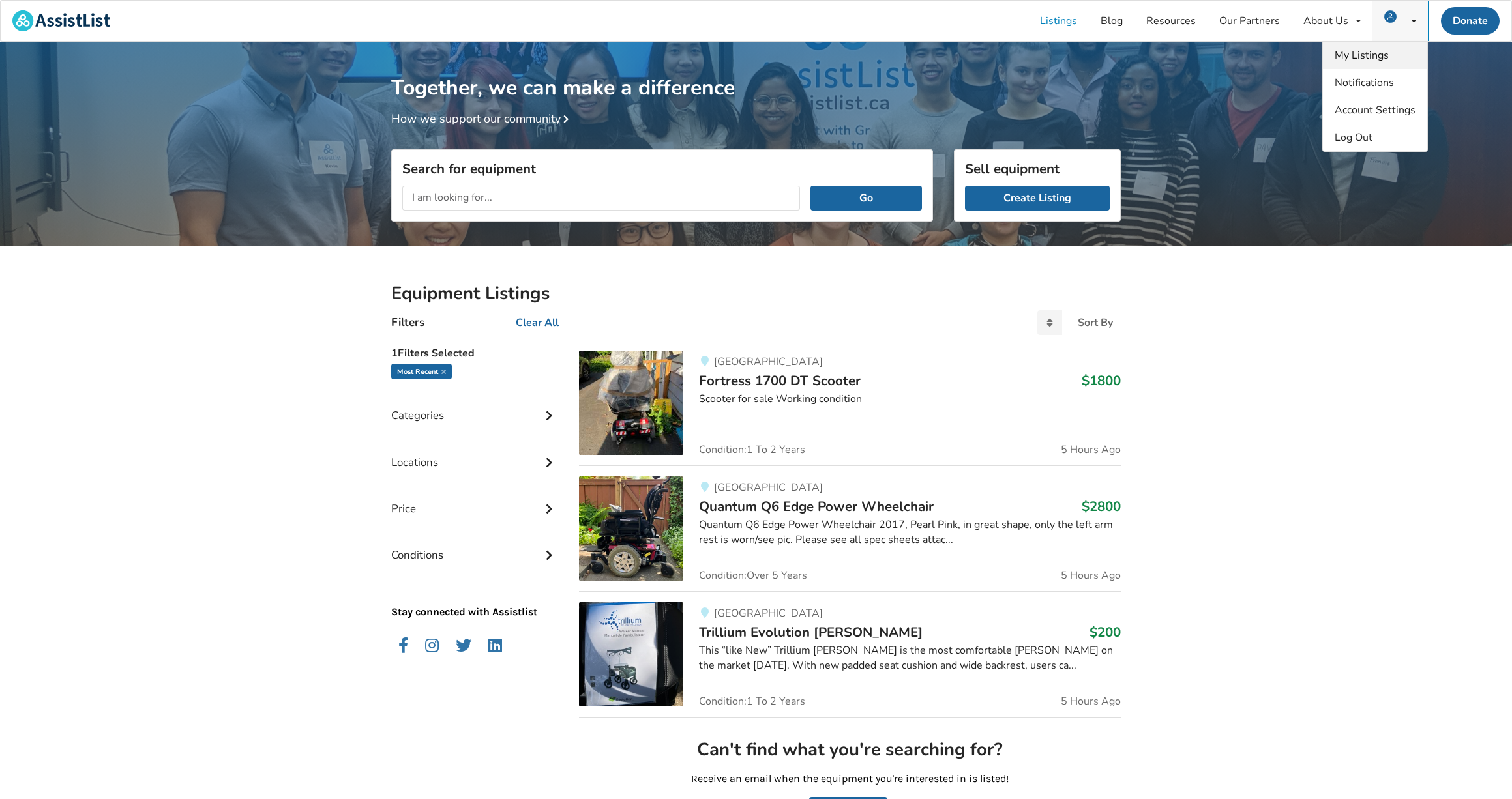
click at [1369, 54] on span "My Listings" at bounding box center [1362, 55] width 54 height 14
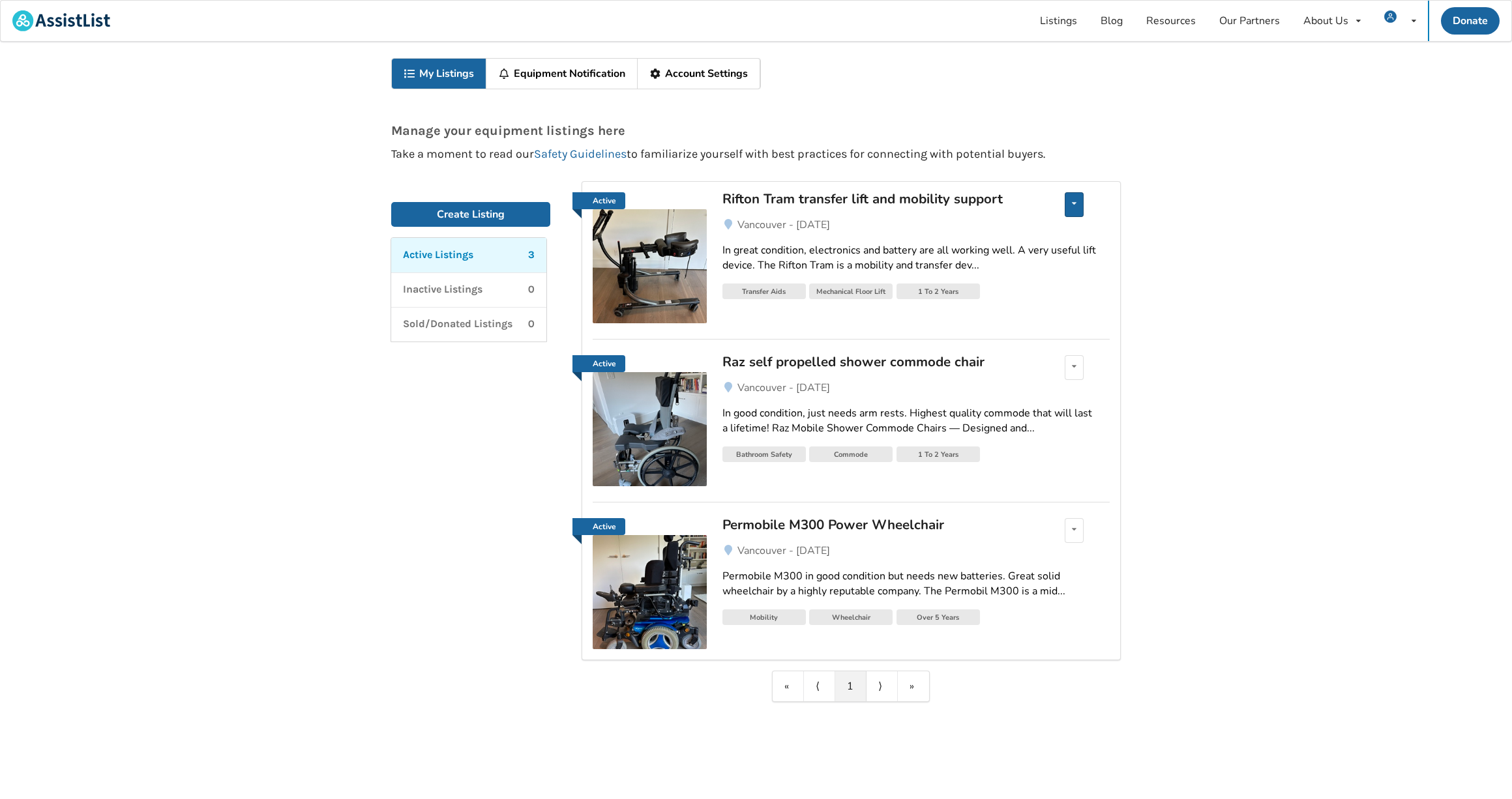
click at [1072, 200] on icon at bounding box center [1073, 203] width 4 height 8
click at [1064, 270] on div "In great condition, electronics and battery are all working well. A very useful…" at bounding box center [916, 258] width 387 height 30
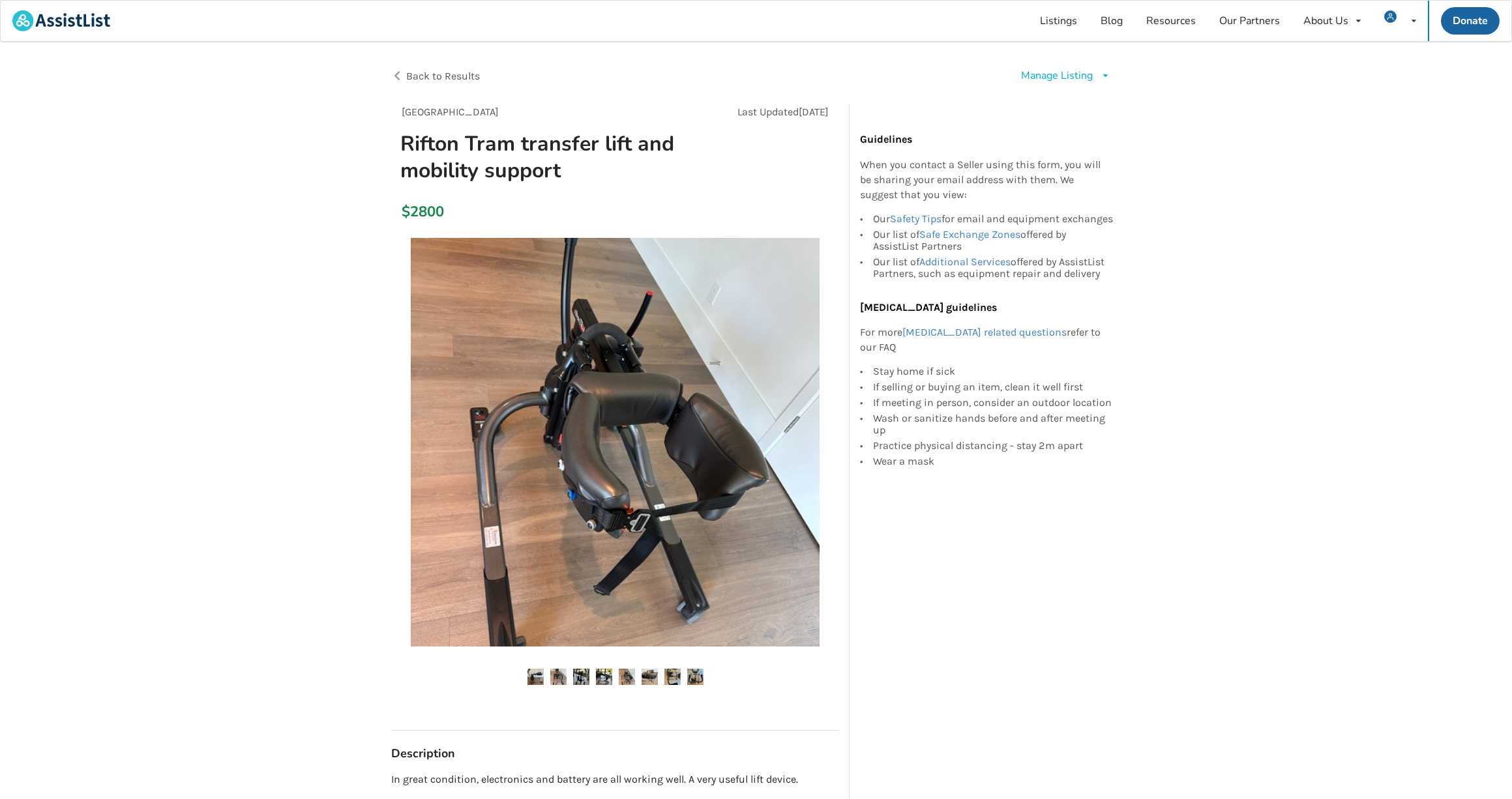
click at [1095, 73] on div "Manage Listing Edit listing Renew listing Mark as Sold Delete listing" at bounding box center [1065, 76] width 89 height 15
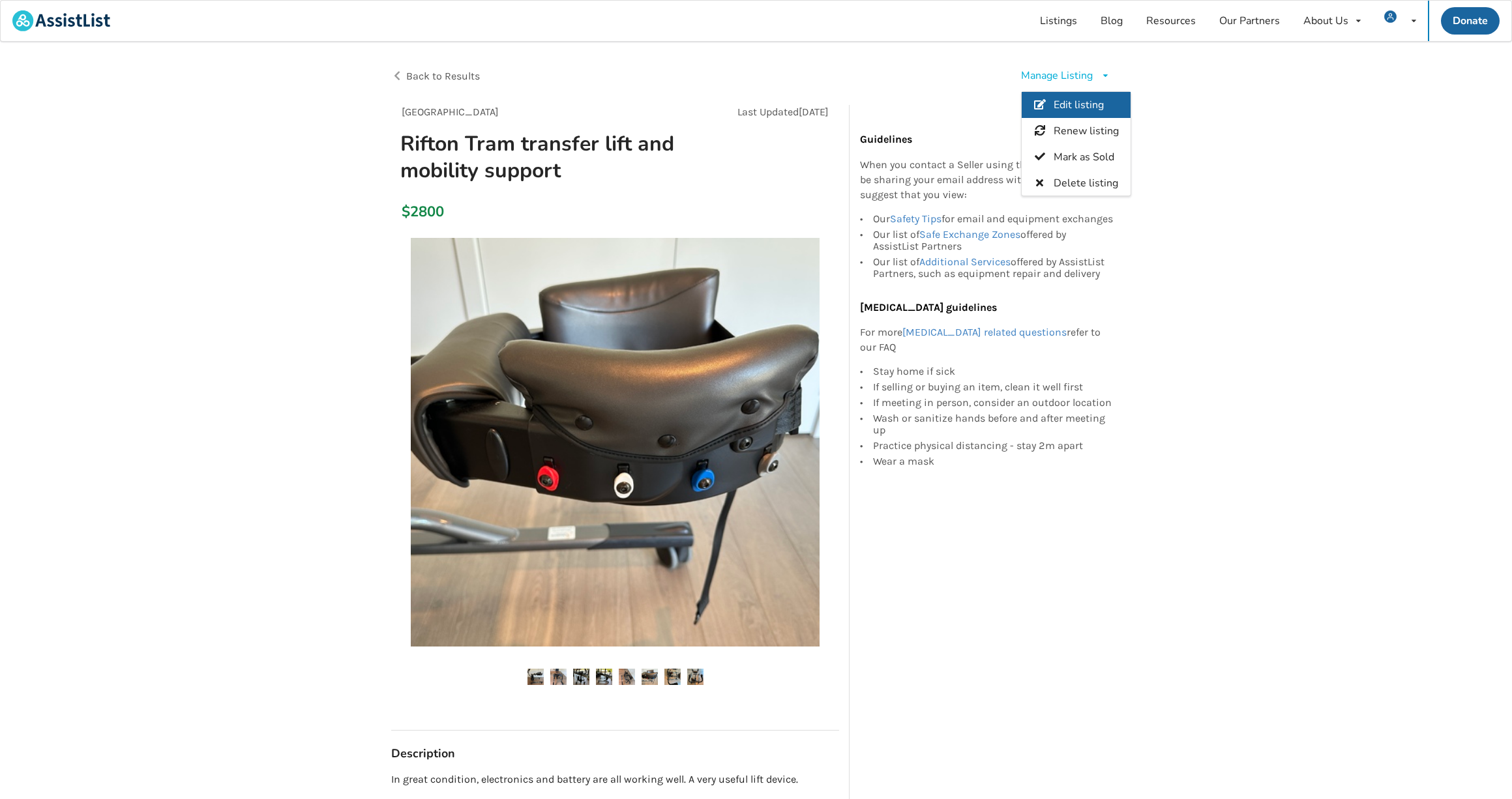
click at [1100, 101] on span "Edit listing" at bounding box center [1079, 106] width 50 height 14
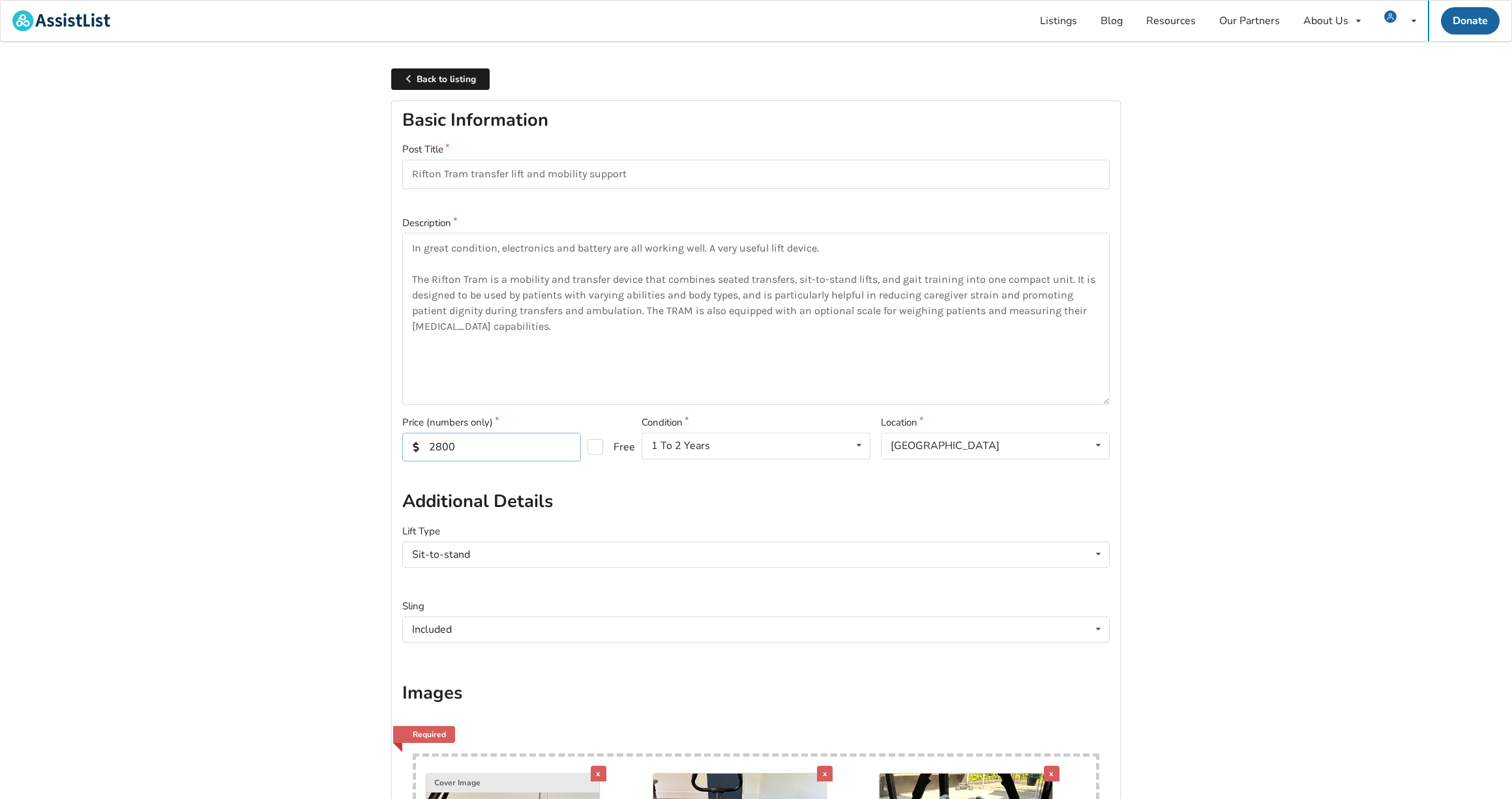
click at [440, 442] on input "2800" at bounding box center [491, 447] width 179 height 28
type input "2500"
drag, startPoint x: 645, startPoint y: 306, endPoint x: 652, endPoint y: 319, distance: 14.8
click at [652, 319] on textarea "In great condition, electronics and battery are all working well. A very useful…" at bounding box center [756, 319] width 707 height 172
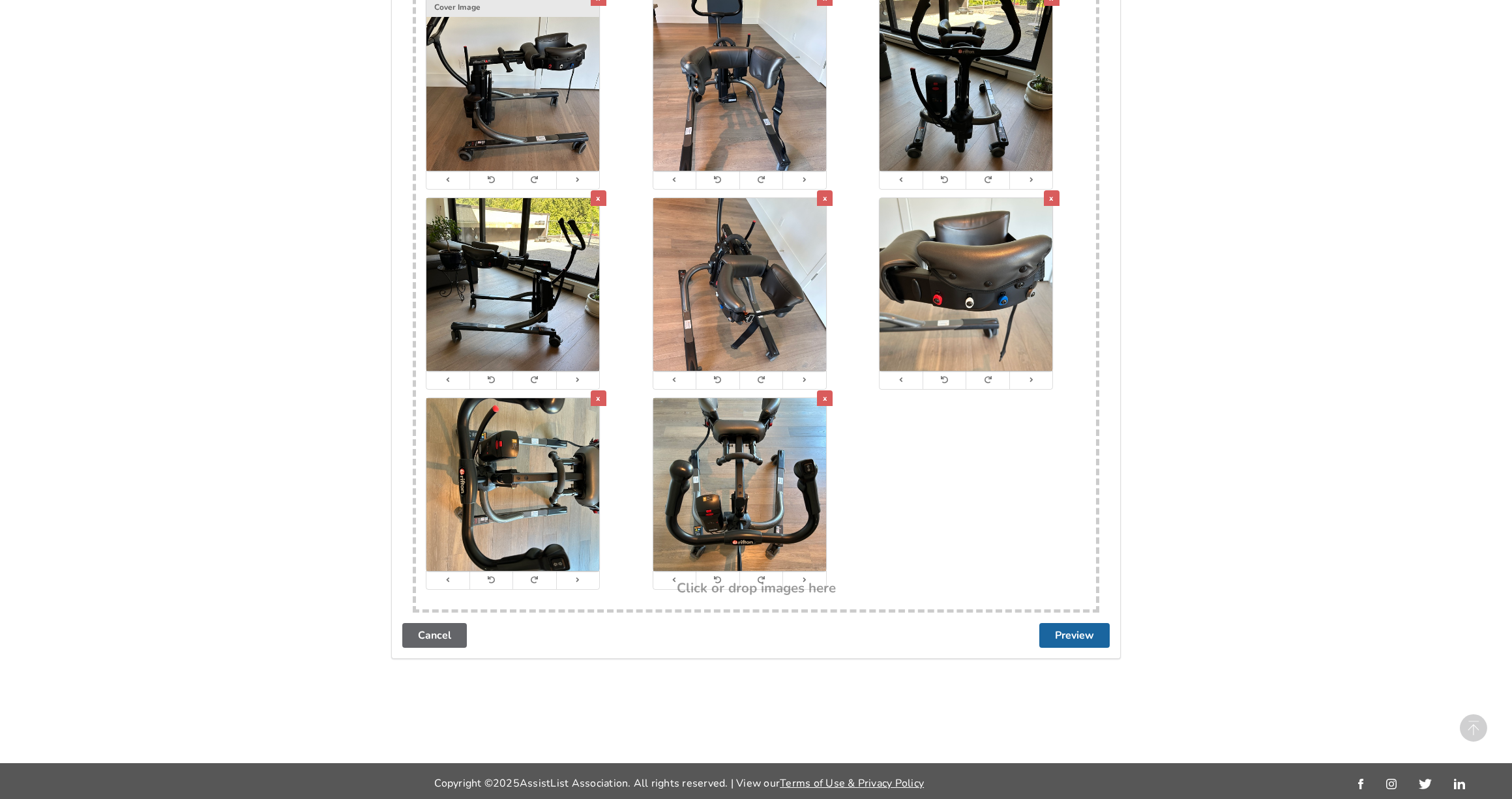
scroll to position [775, 0]
type textarea "In great condition, electronics and battery are all working well. A very useful…"
click at [1078, 630] on button "Preview" at bounding box center [1074, 636] width 70 height 25
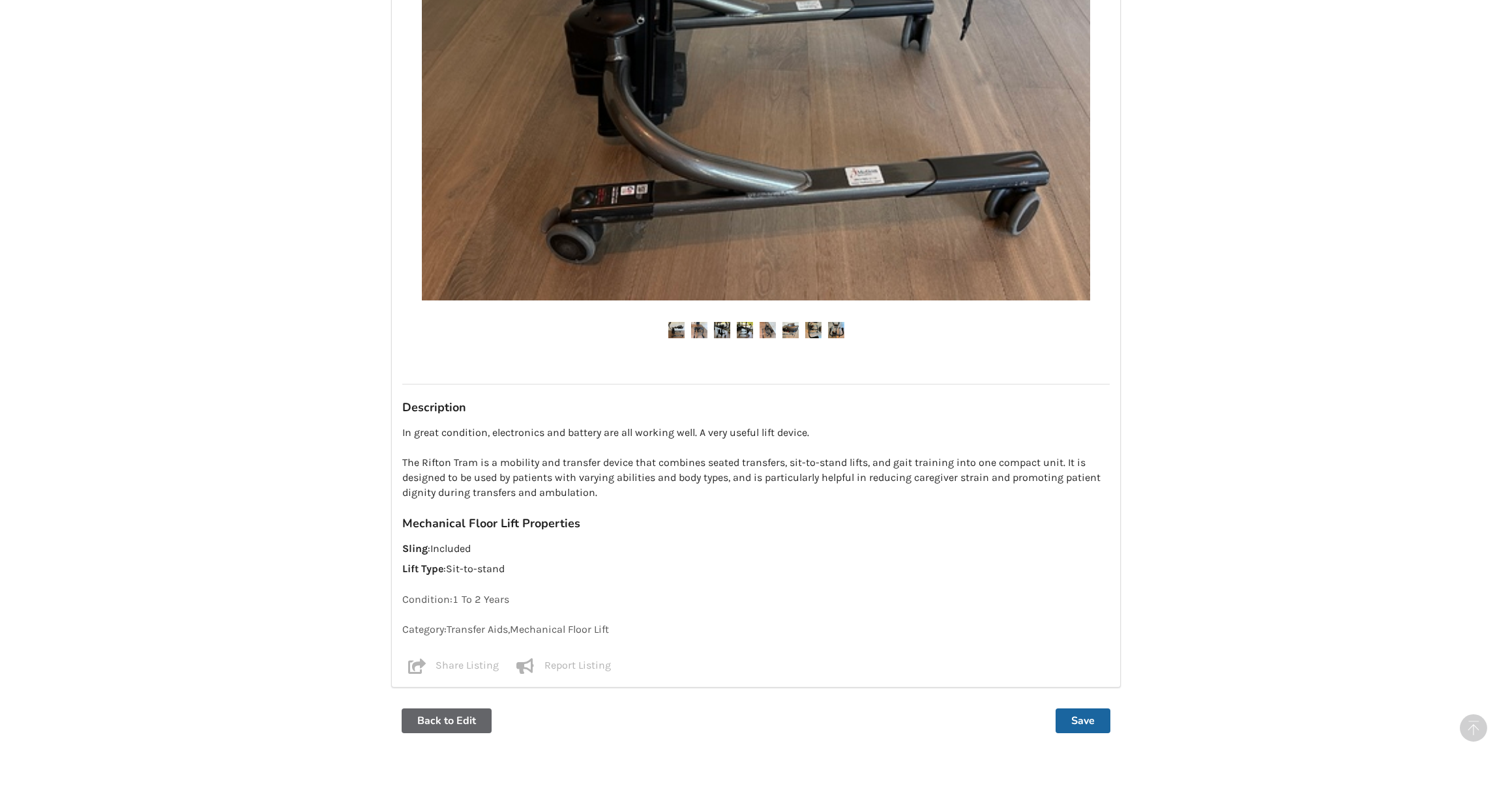
scroll to position [589, 0]
click at [1090, 708] on button "Save" at bounding box center [1083, 721] width 55 height 25
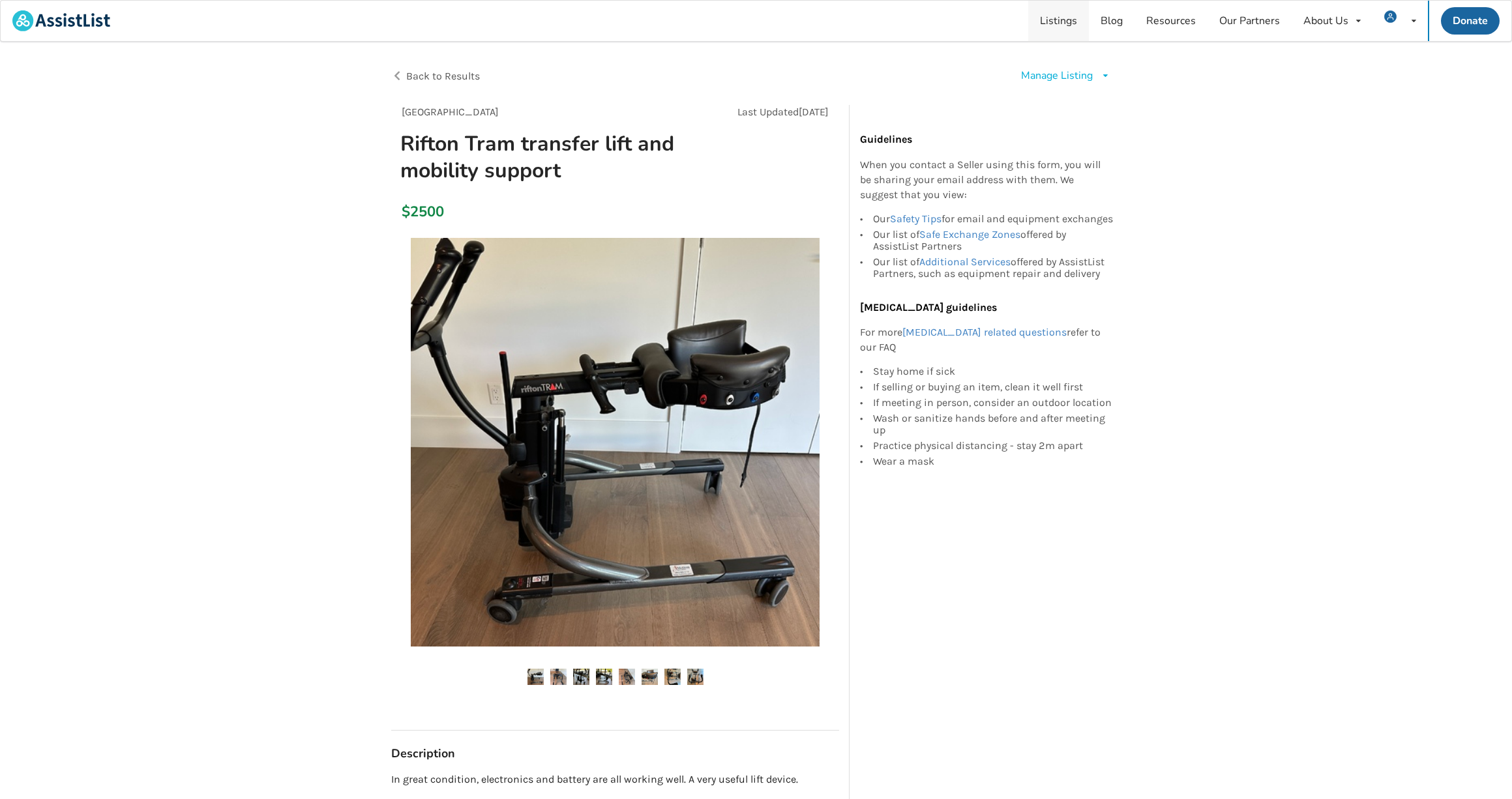
click at [1040, 17] on link "Listings" at bounding box center [1058, 20] width 61 height 40
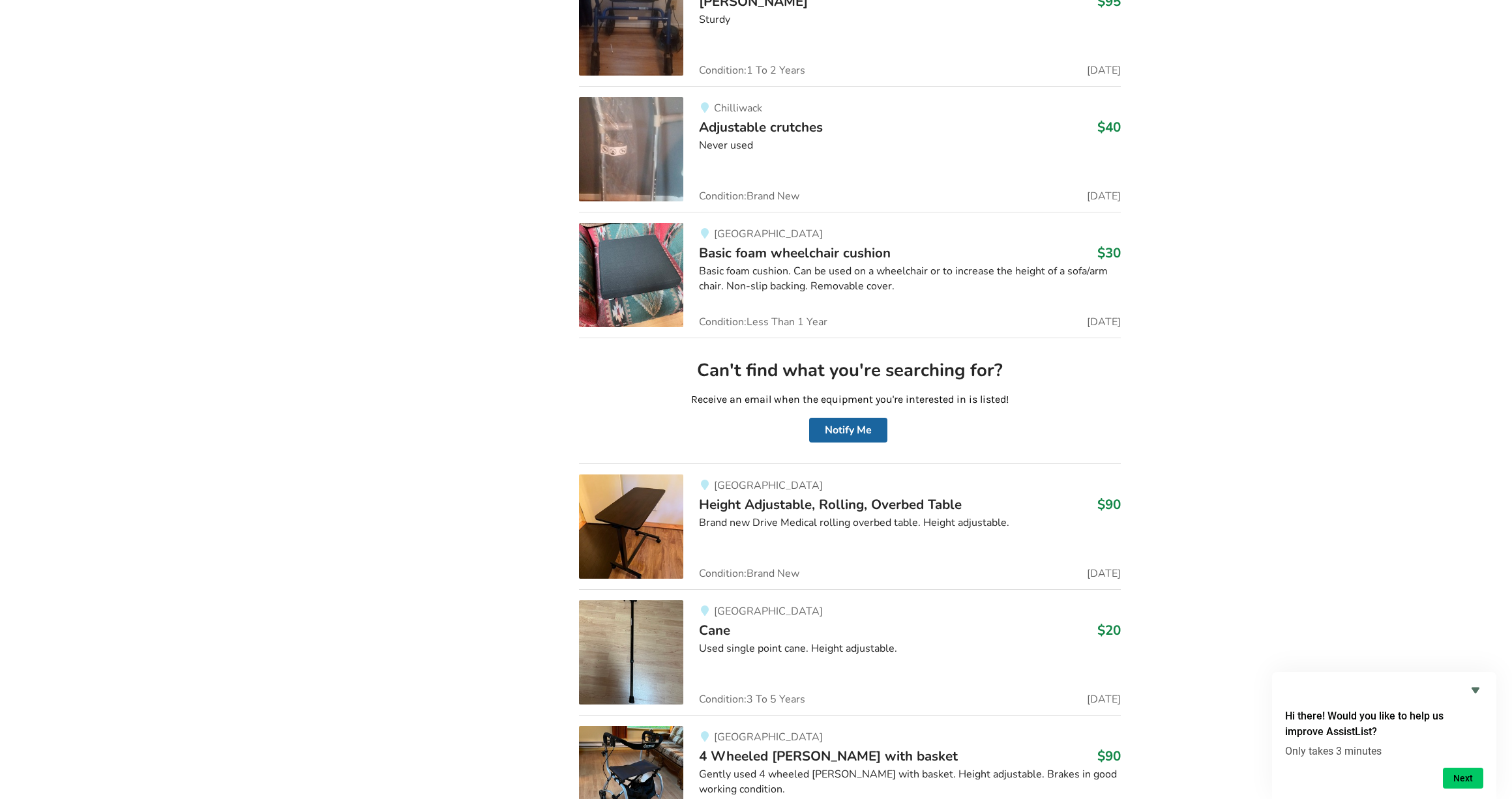
scroll to position [6298, 0]
click at [1457, 776] on button "Next" at bounding box center [1462, 778] width 40 height 20
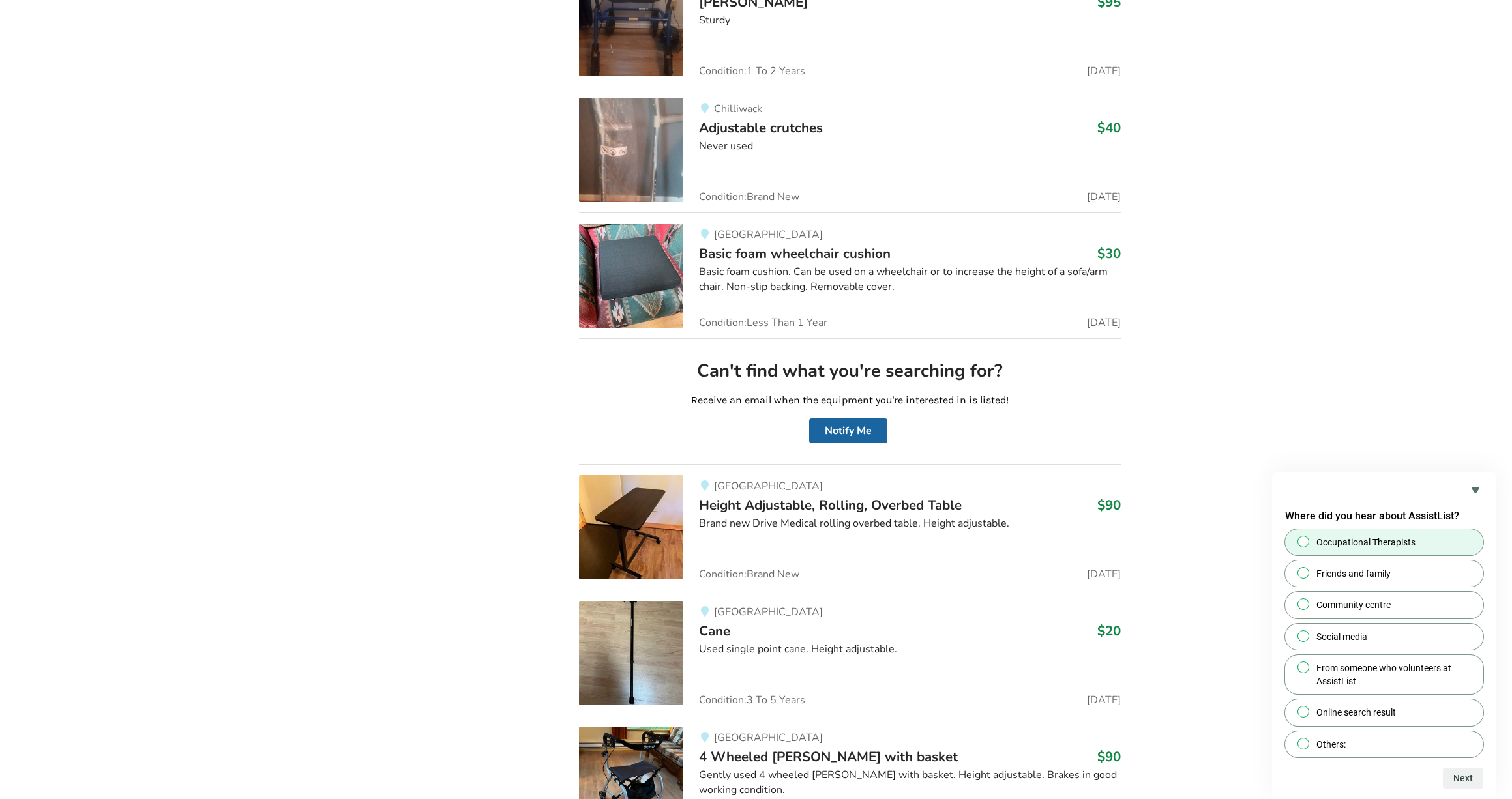
click at [1308, 542] on span at bounding box center [1303, 541] width 12 height 12
click at [1308, 542] on input "Occupational Therapists" at bounding box center [1304, 542] width 9 height 9
radio input "true"
click at [1460, 776] on button "Next" at bounding box center [1462, 778] width 40 height 20
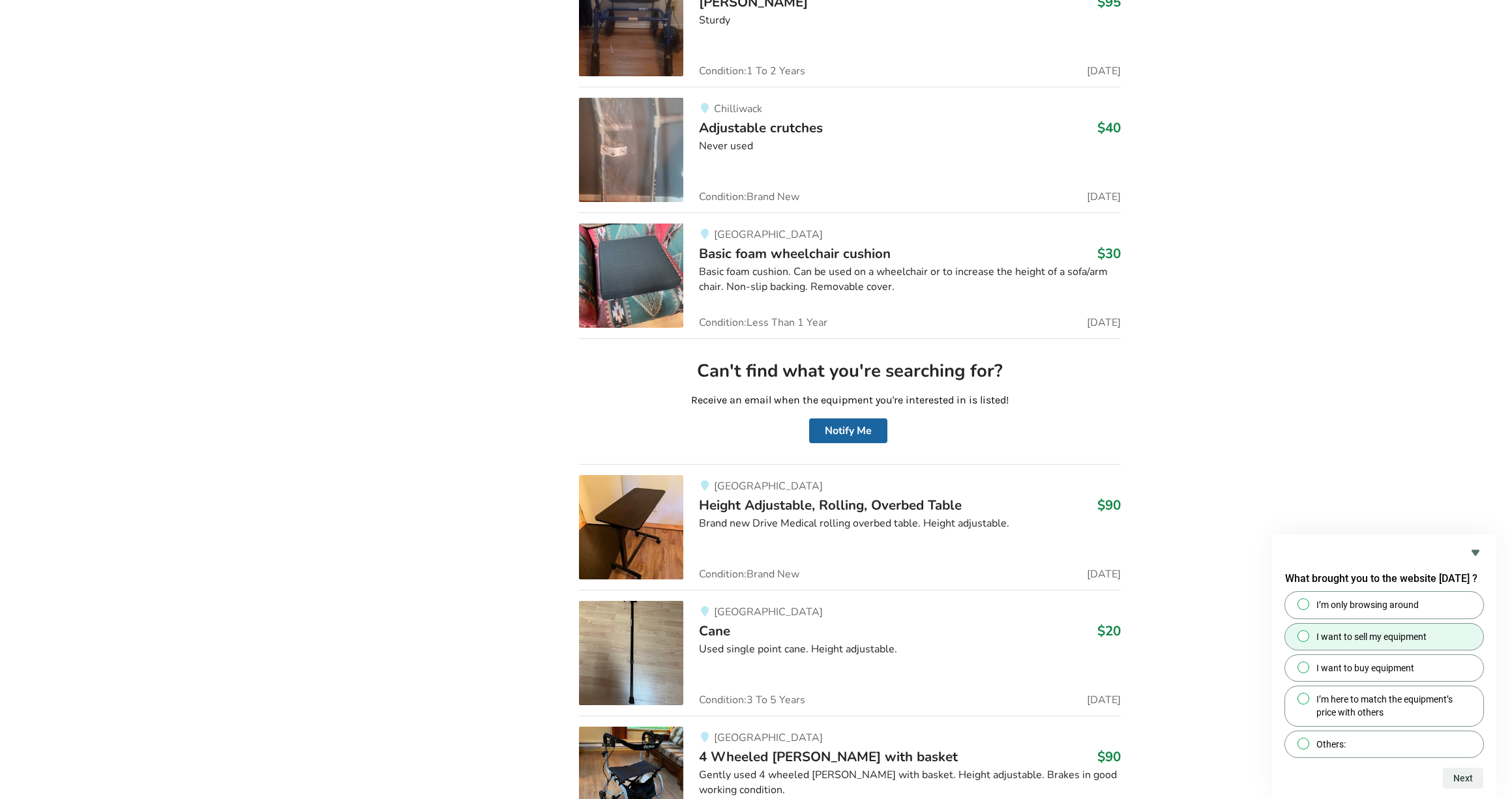
click at [1304, 633] on span at bounding box center [1303, 635] width 12 height 12
click at [1304, 633] on input "I want to sell my equipment" at bounding box center [1304, 636] width 9 height 9
radio input "true"
click at [1459, 772] on button "Next" at bounding box center [1462, 778] width 40 height 20
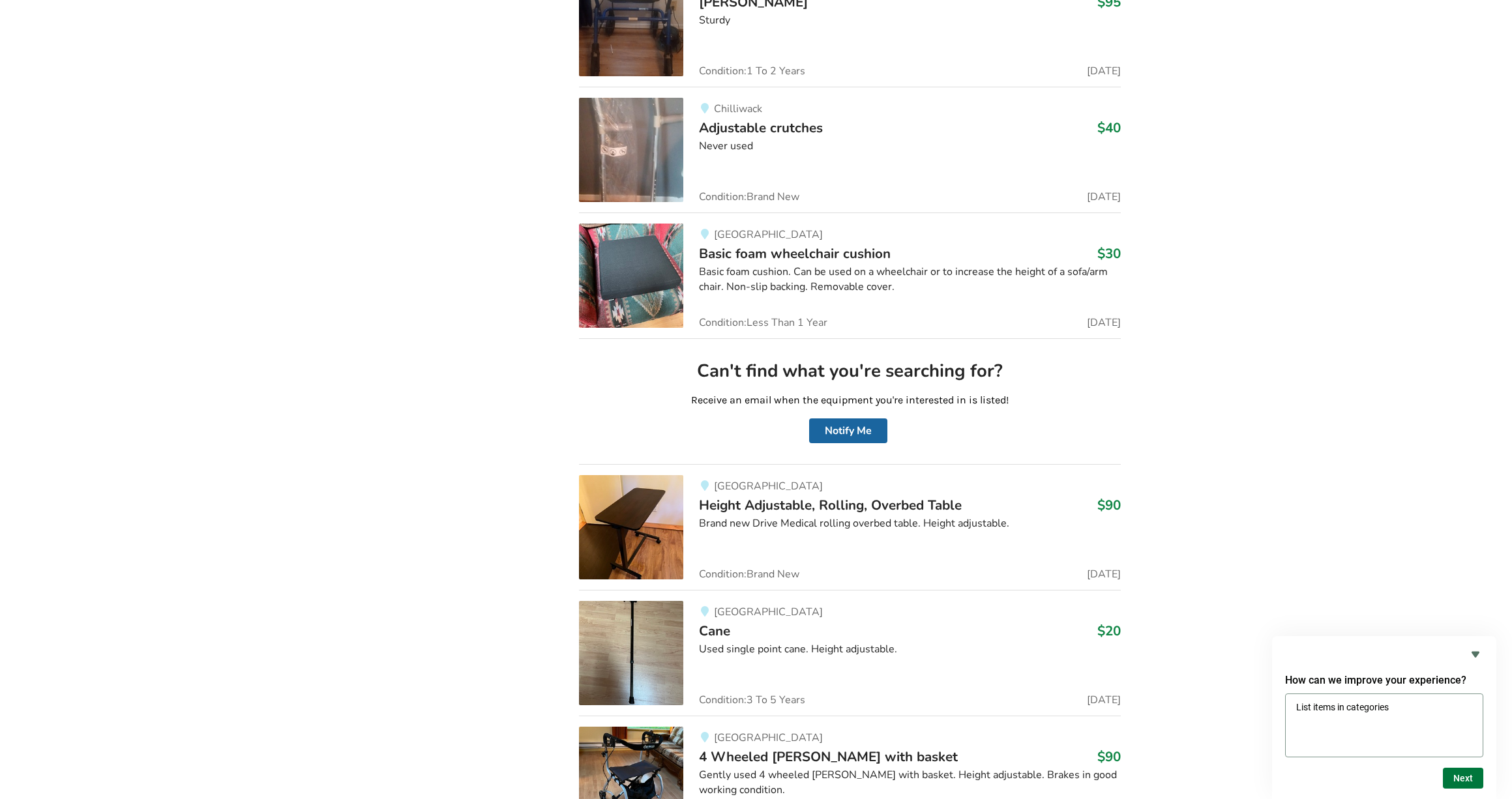
type textarea "List items in categories"
click at [1461, 771] on button "Next" at bounding box center [1462, 778] width 40 height 20
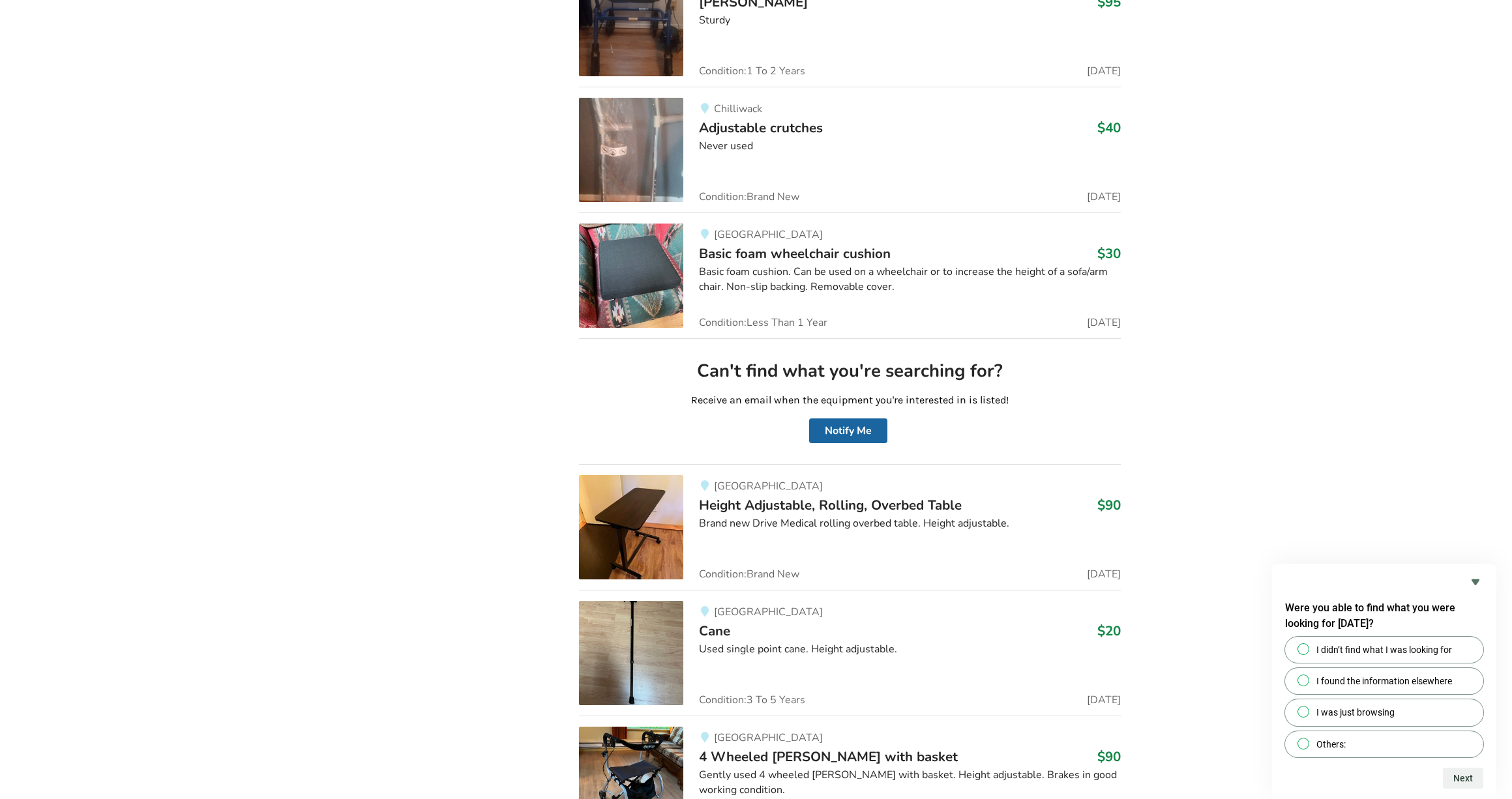
drag, startPoint x: 1301, startPoint y: 745, endPoint x: 1408, endPoint y: 771, distance: 110.1
click at [1301, 745] on input "Others:" at bounding box center [1304, 744] width 9 height 9
radio input "true"
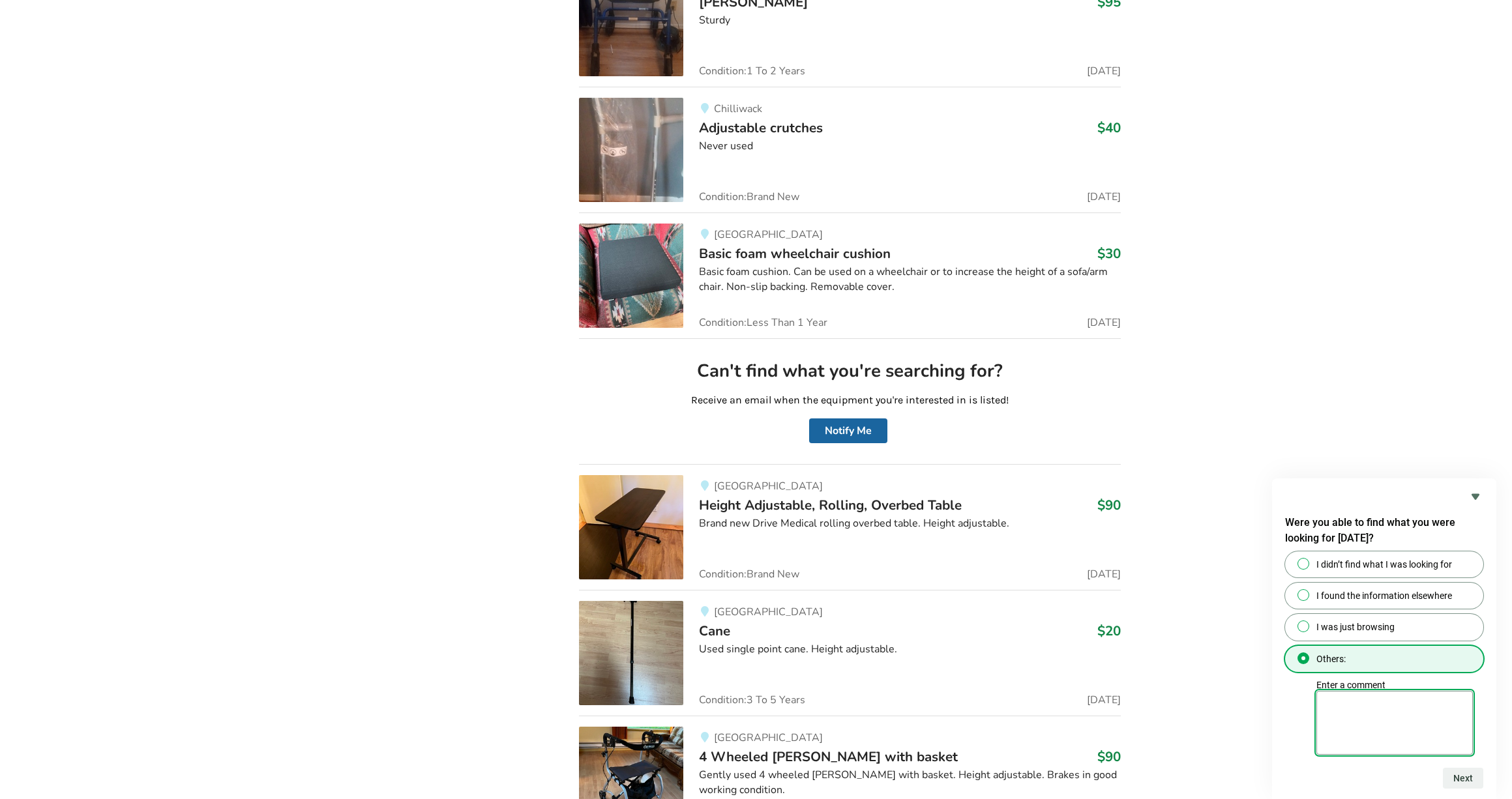
click at [1349, 710] on textarea "Enter a comment" at bounding box center [1395, 723] width 157 height 64
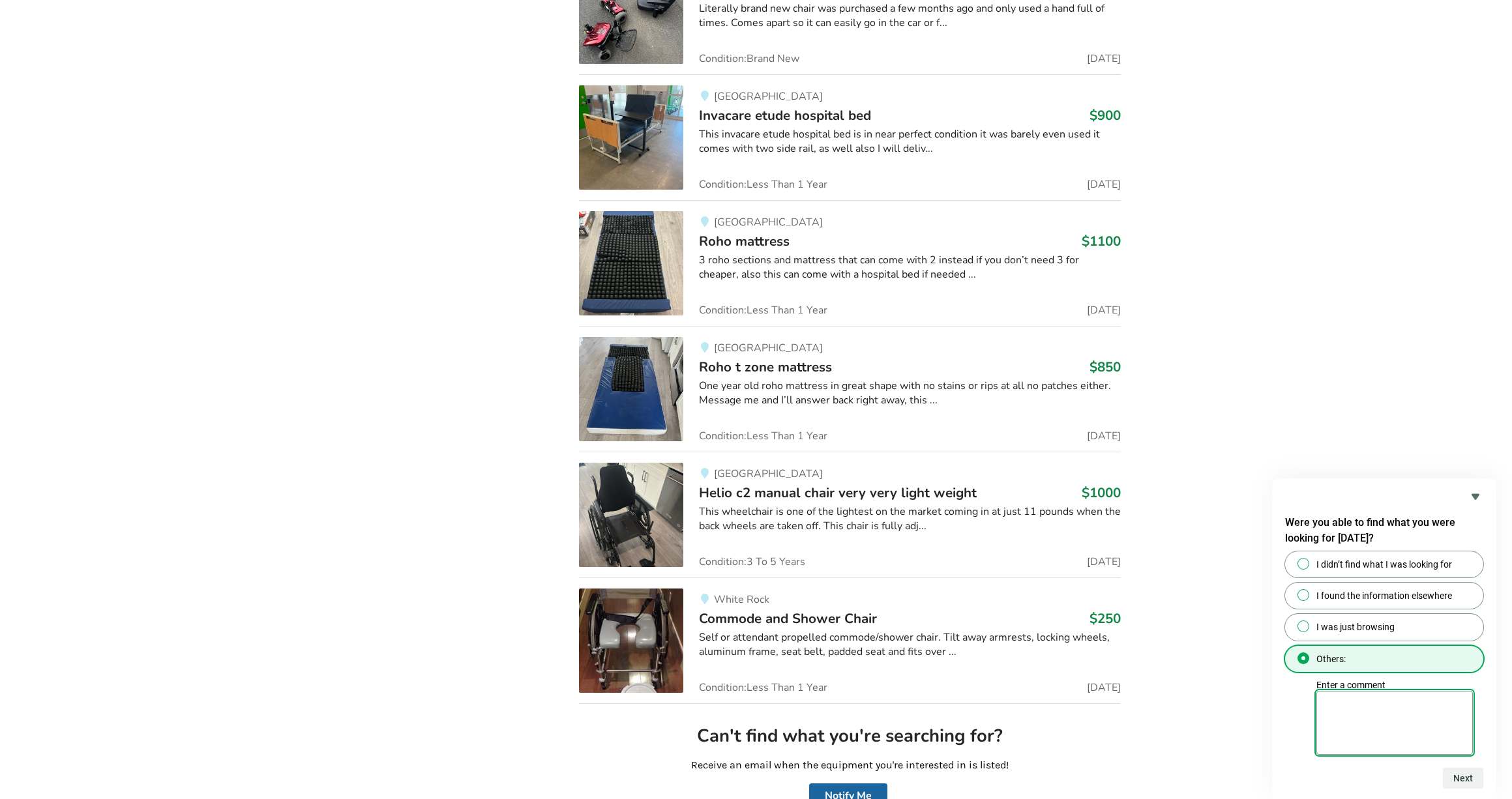
scroll to position [12271, 0]
click at [1346, 700] on textarea "Enter a comment" at bounding box center [1395, 723] width 157 height 64
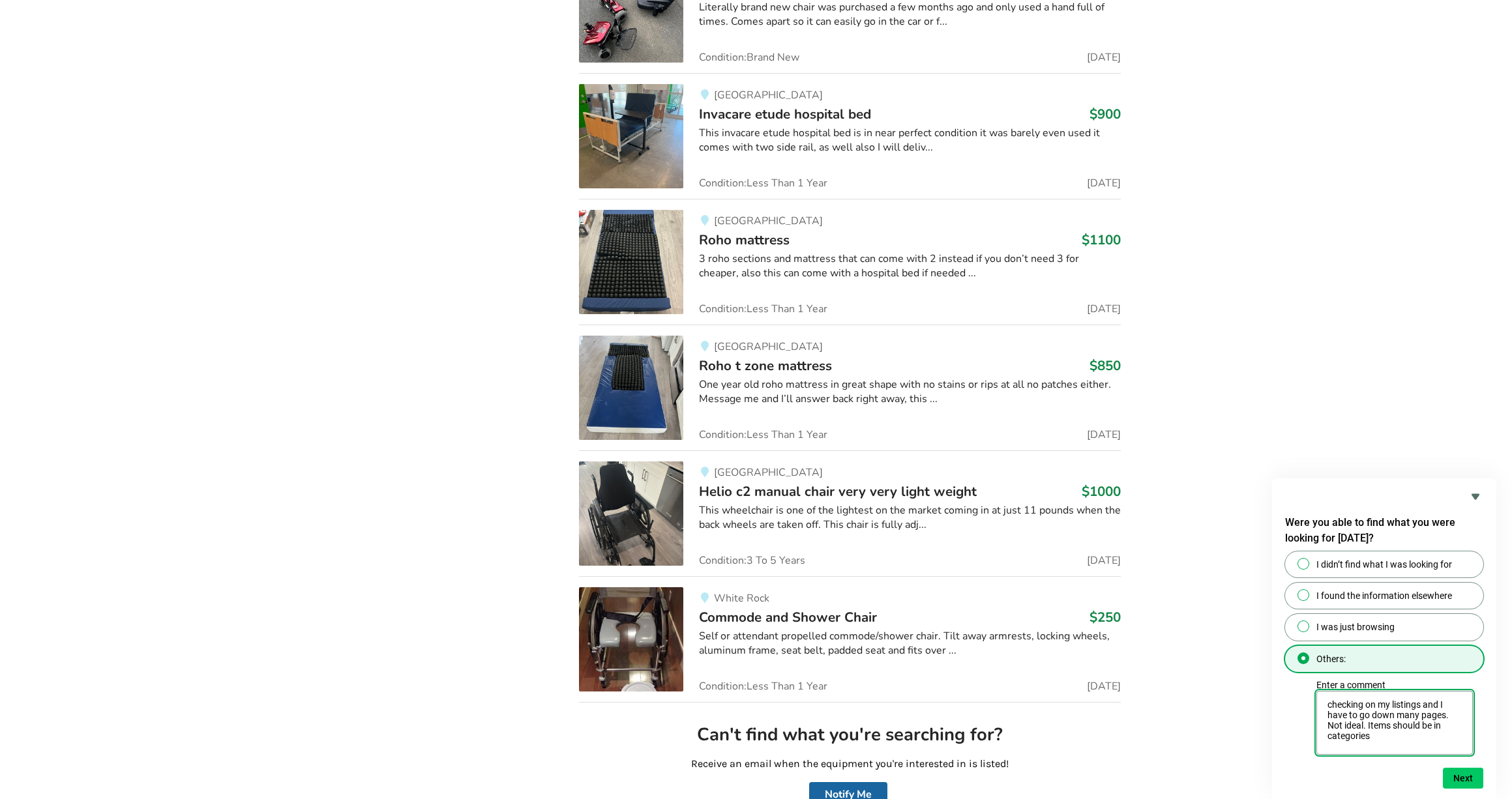
click at [1436, 725] on textarea "checking on my listings and I have to go down many pages. Not ideal. Items shou…" at bounding box center [1395, 723] width 157 height 64
type textarea "checking on my listings and I have to go down many pages. Not ideal. Items shou…"
click at [1470, 775] on button "Next" at bounding box center [1462, 778] width 40 height 20
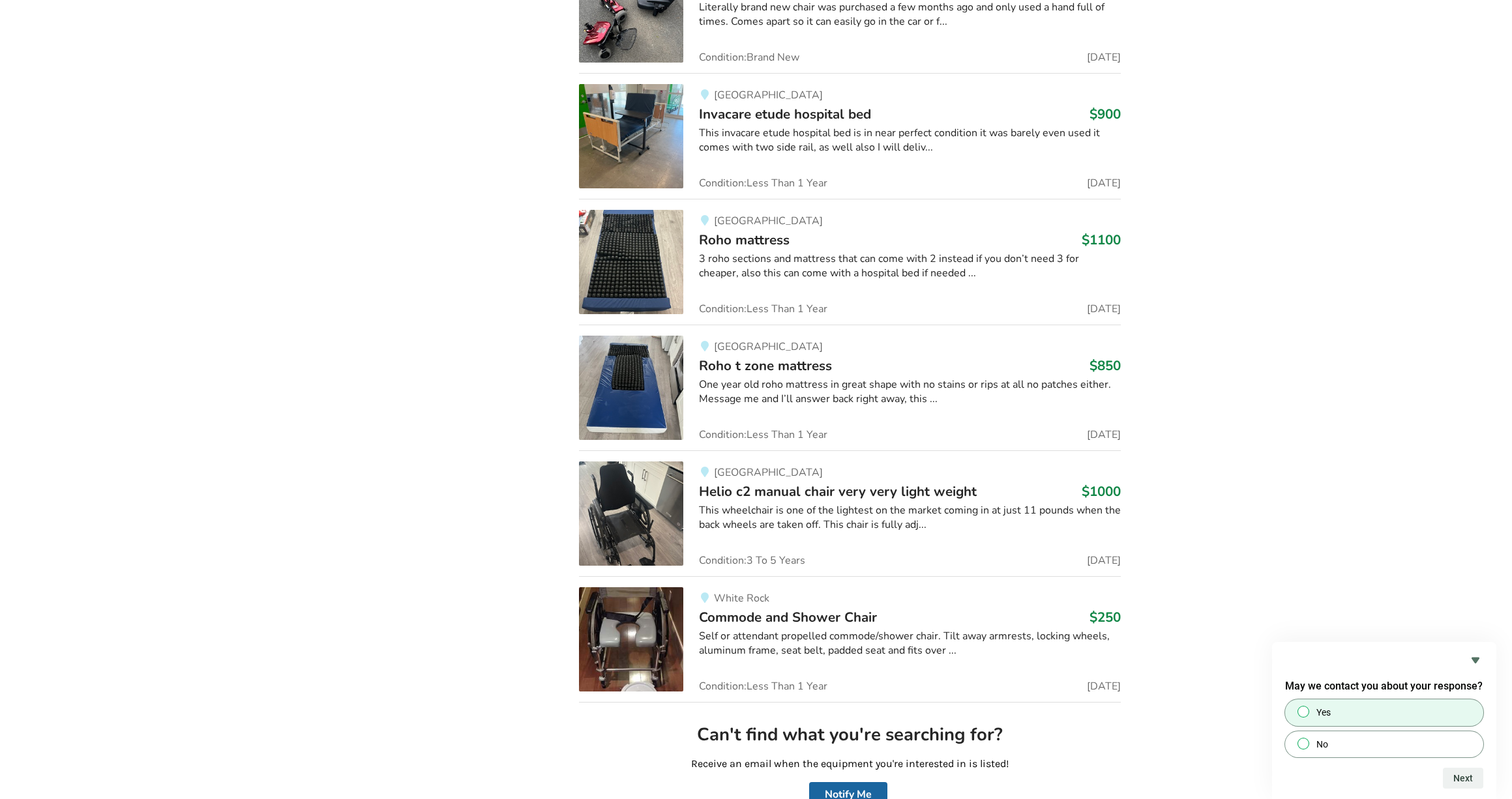
scroll to position [12275, 1]
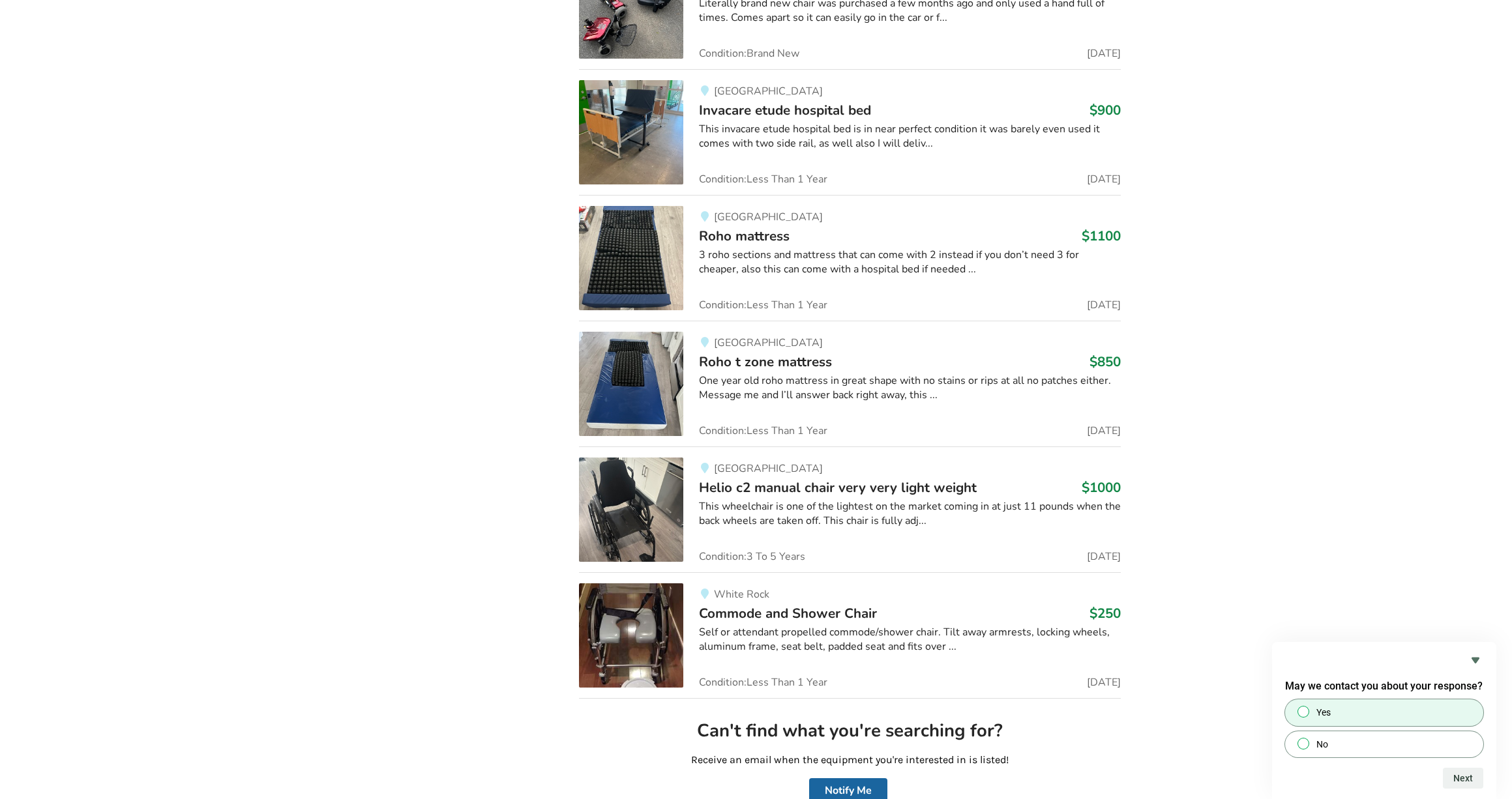
click at [1302, 710] on input "Yes" at bounding box center [1304, 713] width 9 height 9
radio input "true"
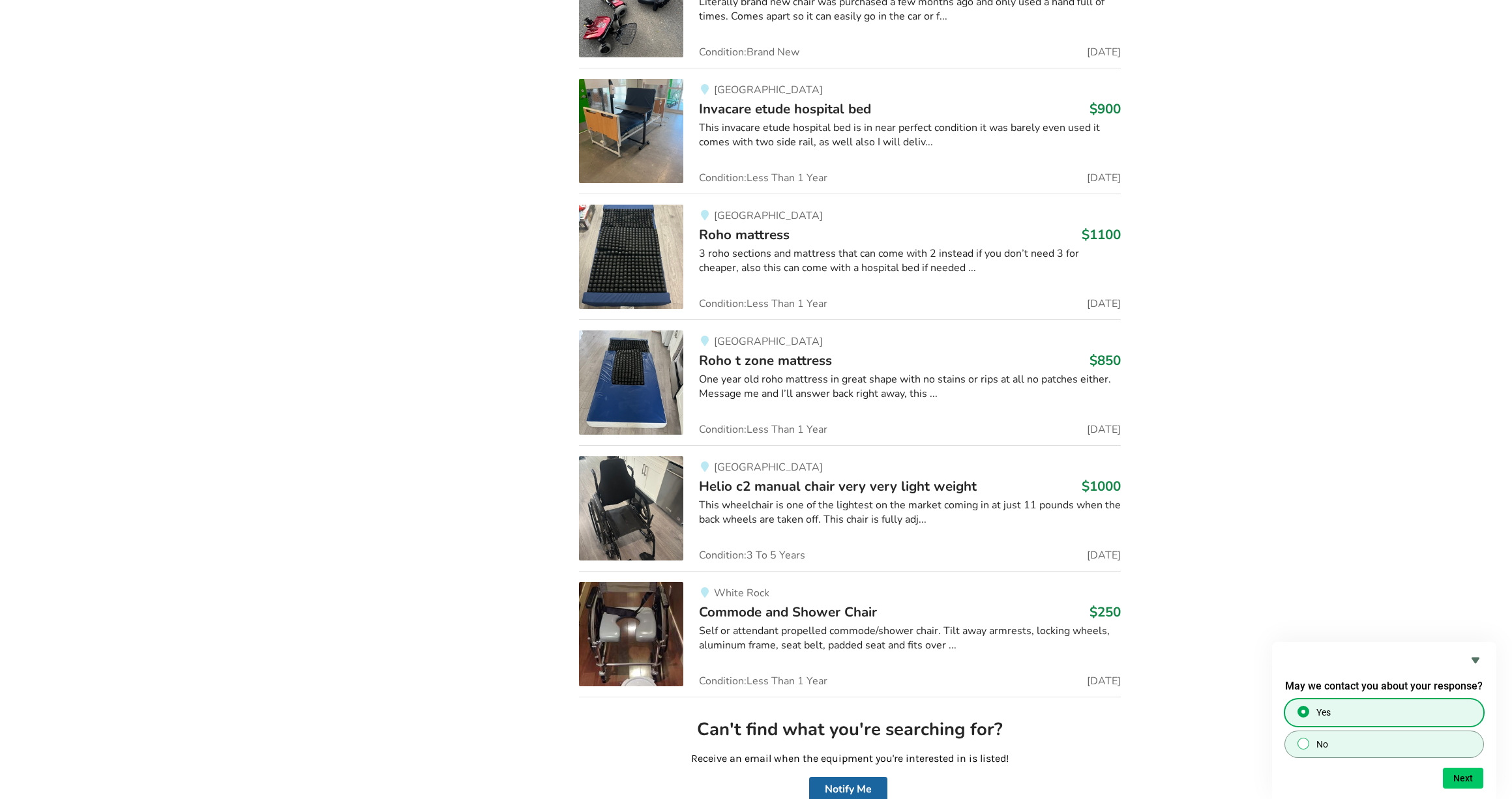
scroll to position [12275, 0]
click at [1463, 776] on button "Next" at bounding box center [1462, 778] width 40 height 20
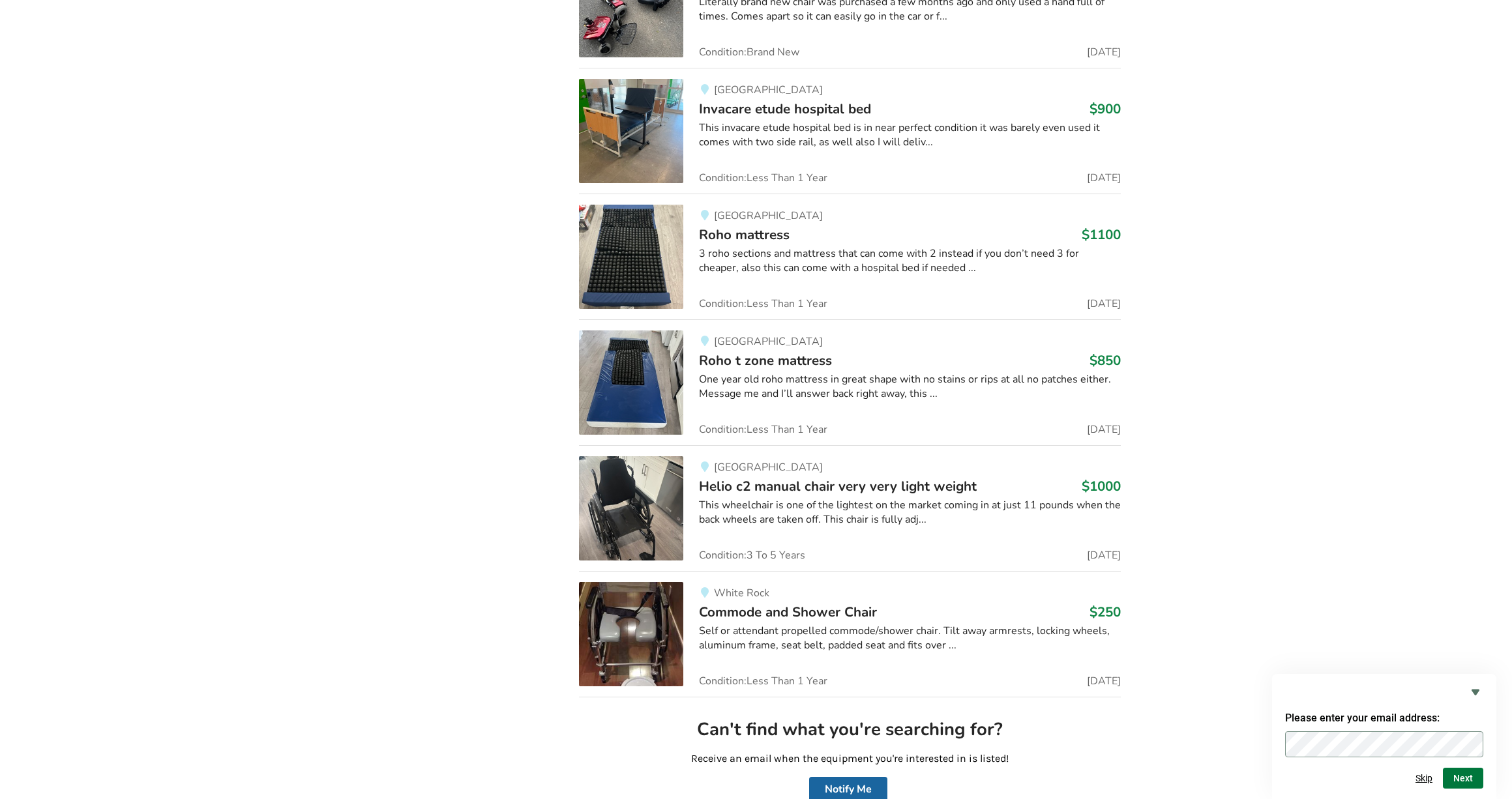
click at [1461, 776] on button "Next" at bounding box center [1462, 778] width 40 height 20
click at [1411, 773] on button "Close" at bounding box center [1384, 775] width 198 height 26
